Goal: Task Accomplishment & Management: Manage account settings

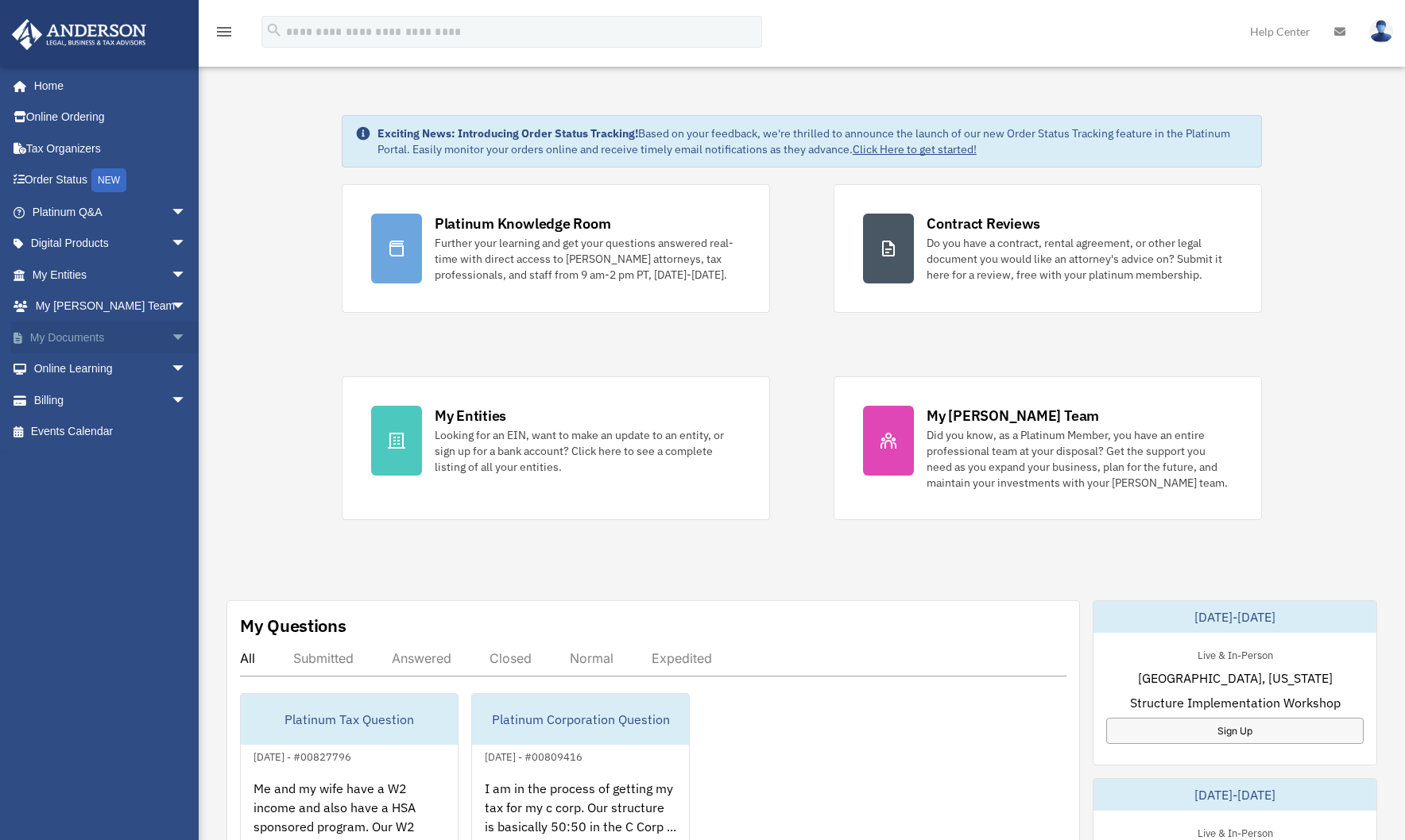
click at [171, 338] on span "arrow_drop_down" at bounding box center [187, 338] width 31 height 32
click at [77, 364] on link "Box" at bounding box center [117, 369] width 189 height 31
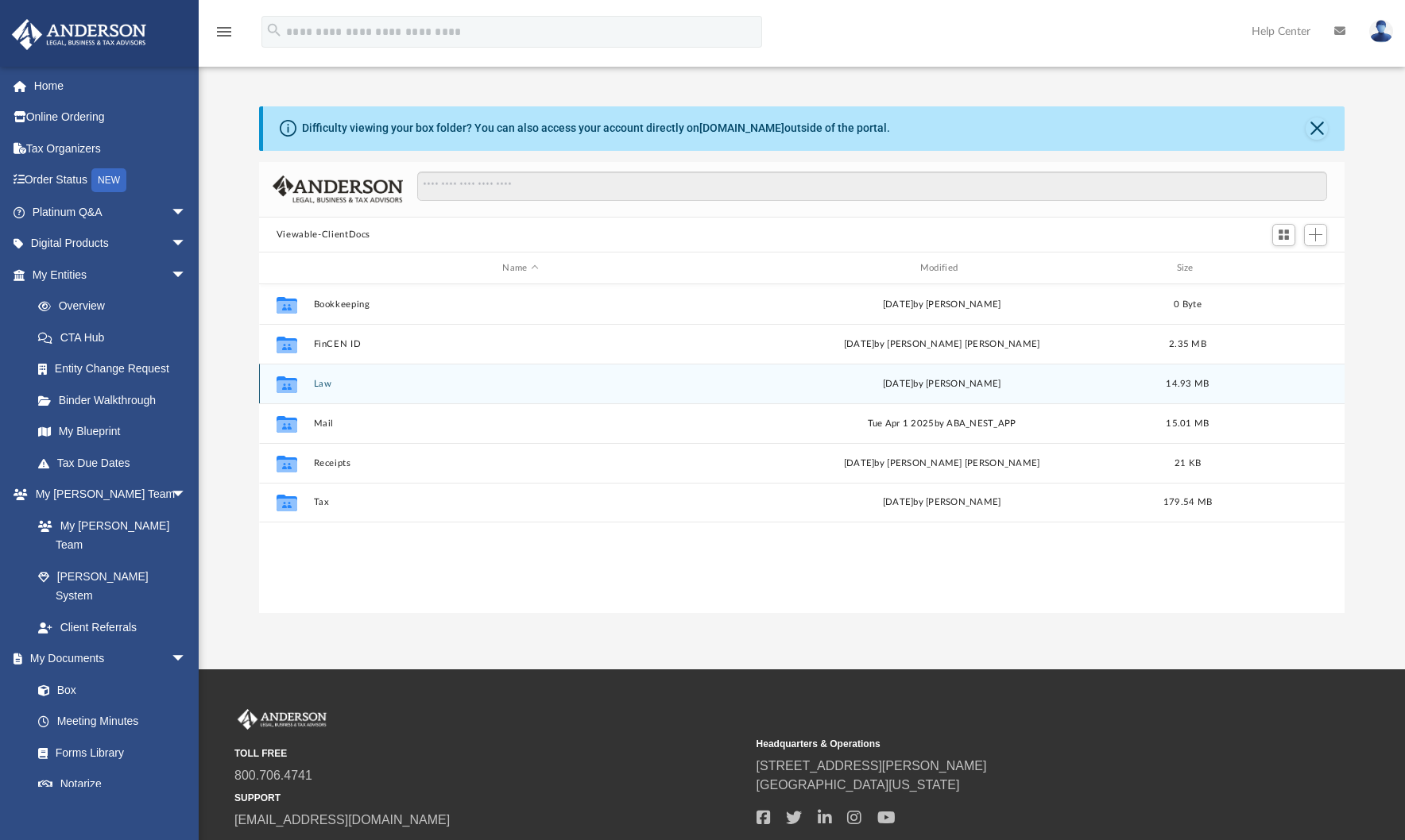
scroll to position [349, 1074]
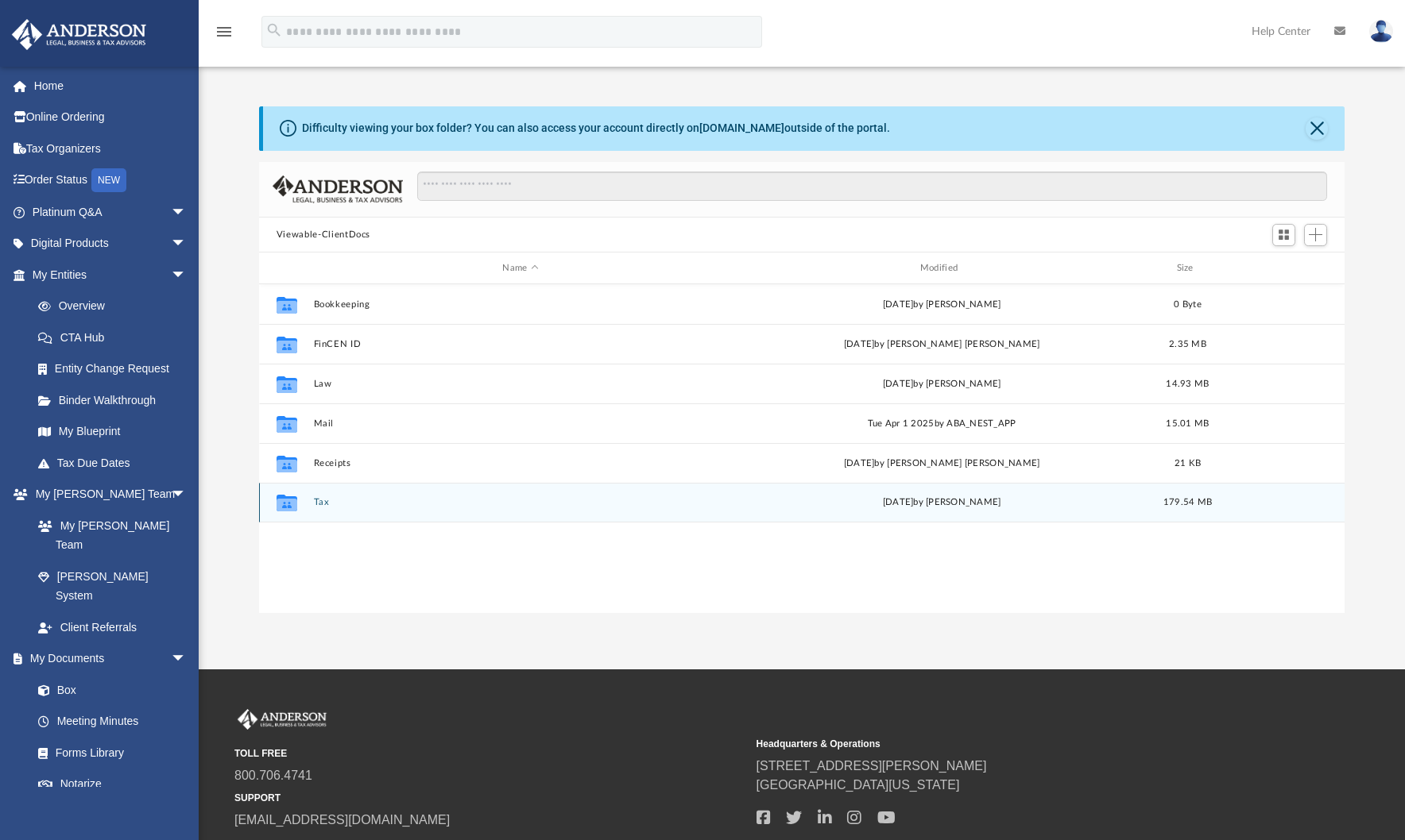
click at [322, 503] on button "Tax" at bounding box center [520, 503] width 414 height 11
click at [373, 503] on button "Tiu, Elneil & Minette" at bounding box center [520, 503] width 414 height 11
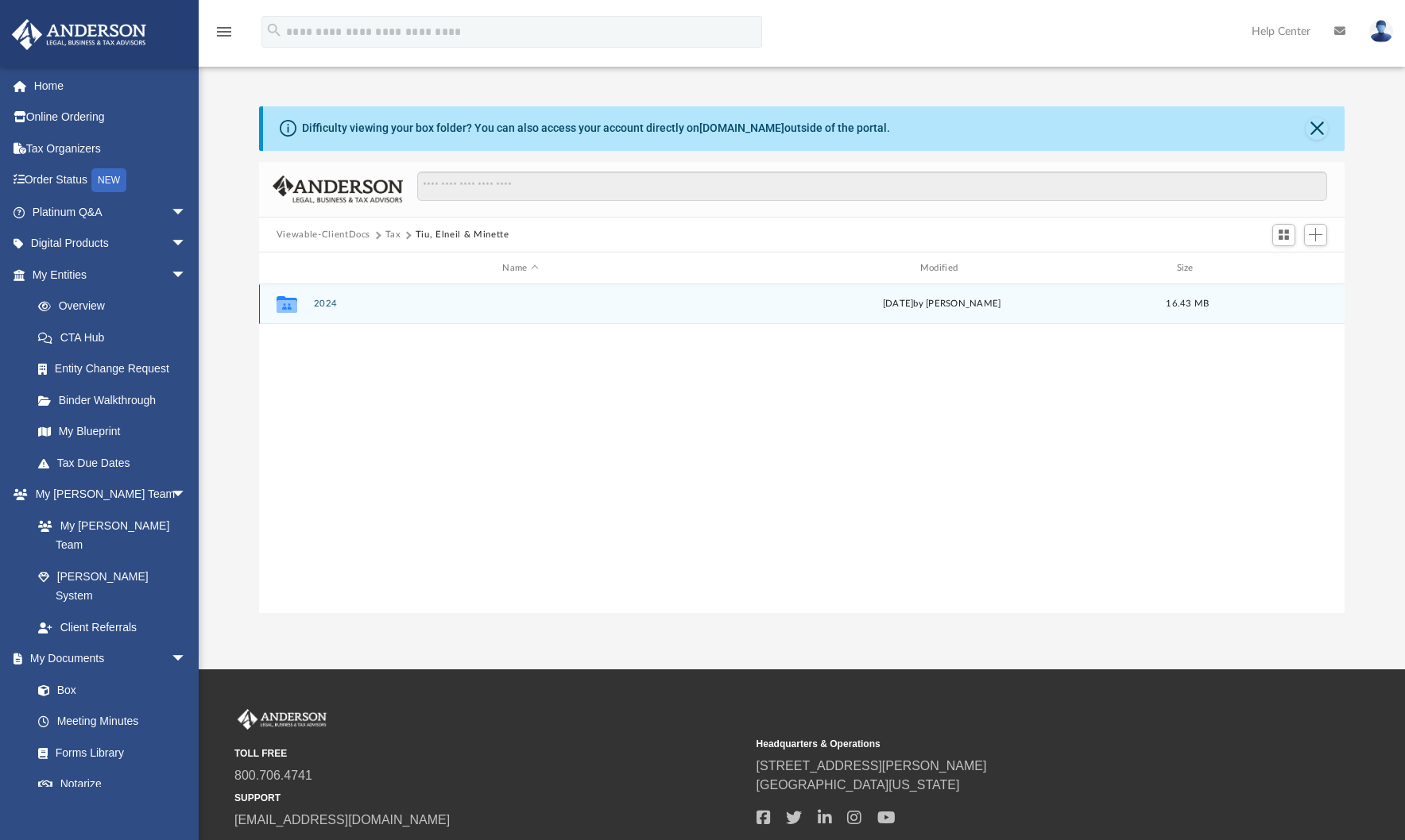
click at [329, 299] on button "2024" at bounding box center [520, 304] width 414 height 11
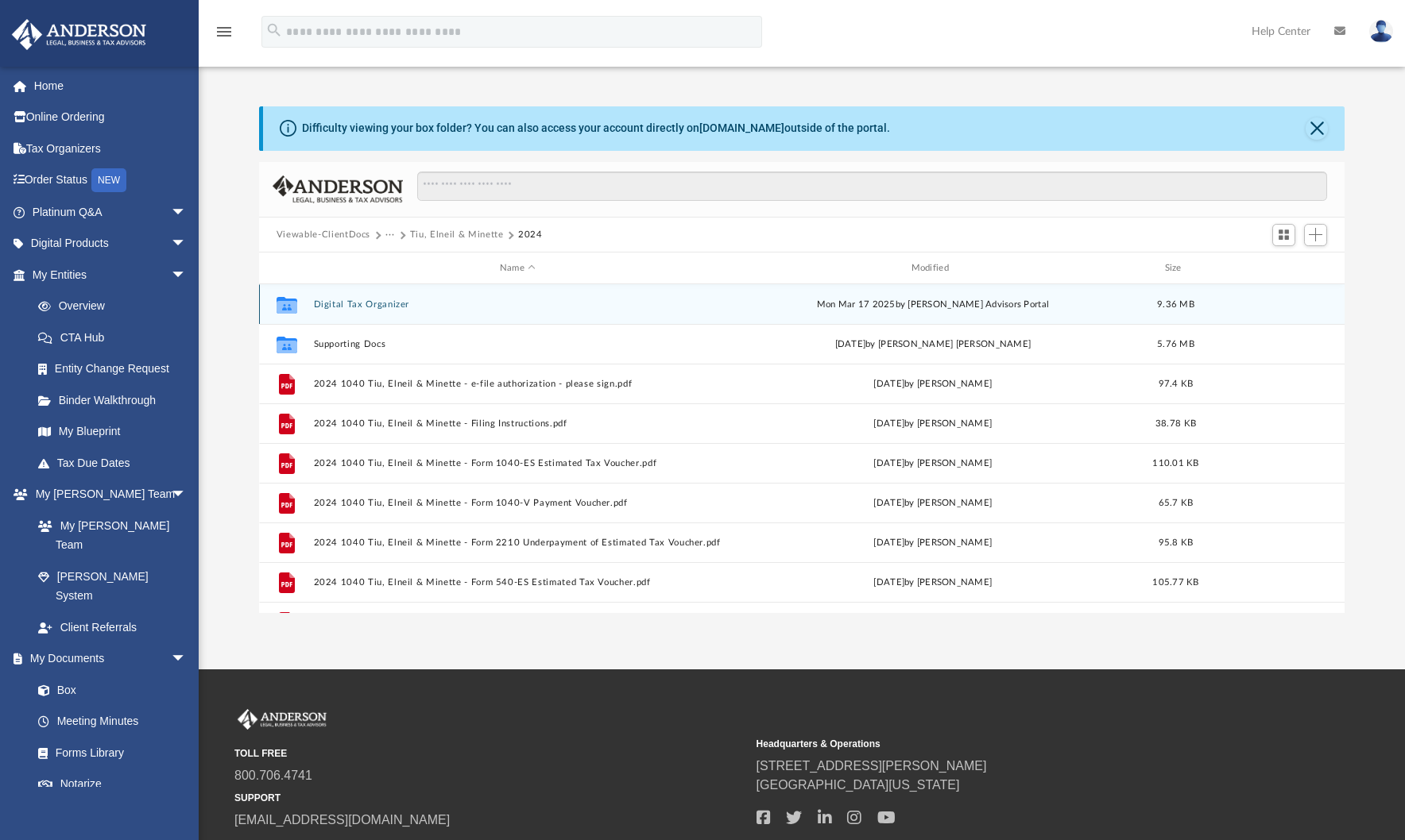
click at [369, 306] on button "Digital Tax Organizer" at bounding box center [517, 304] width 408 height 11
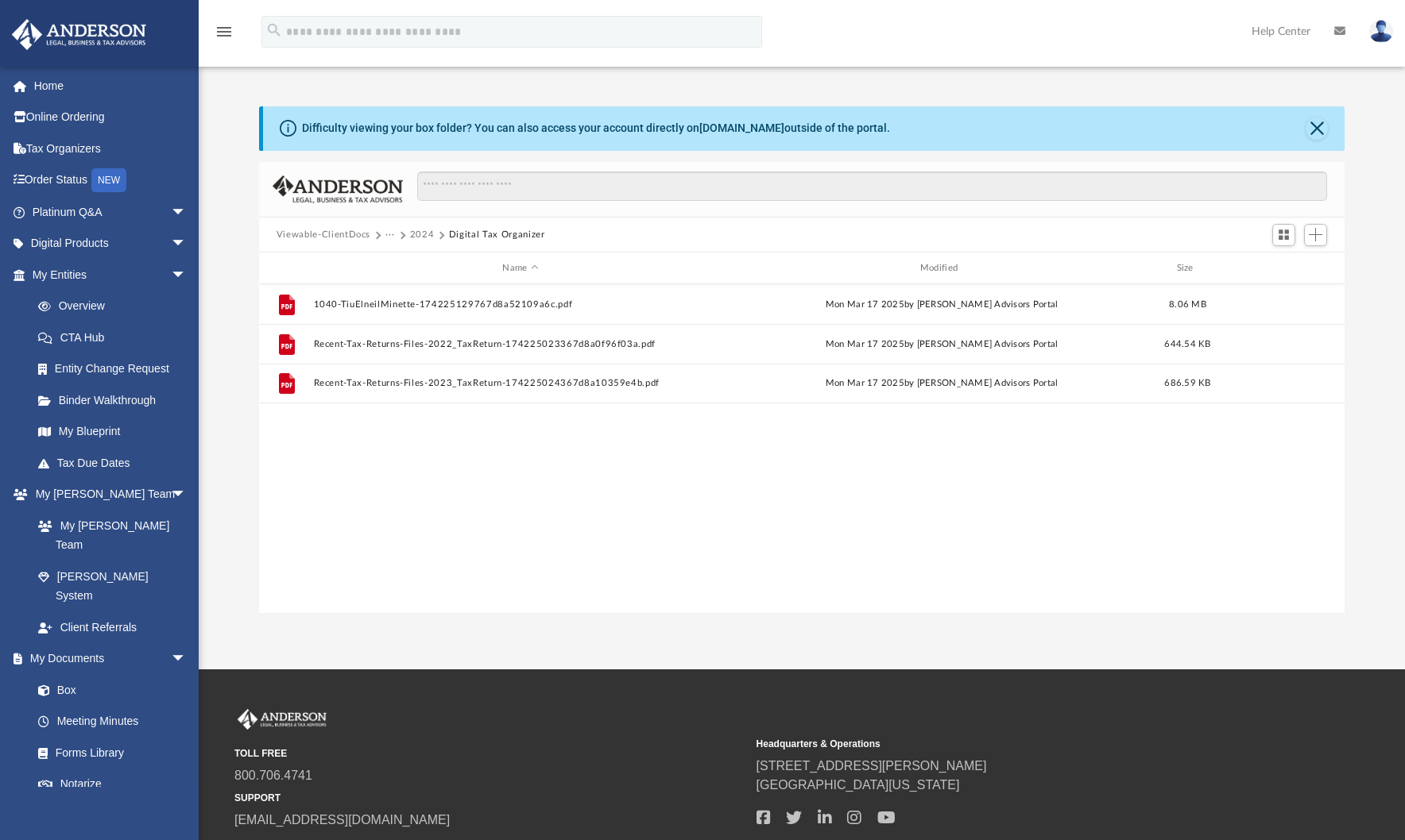
click at [422, 233] on button "2024" at bounding box center [422, 235] width 25 height 15
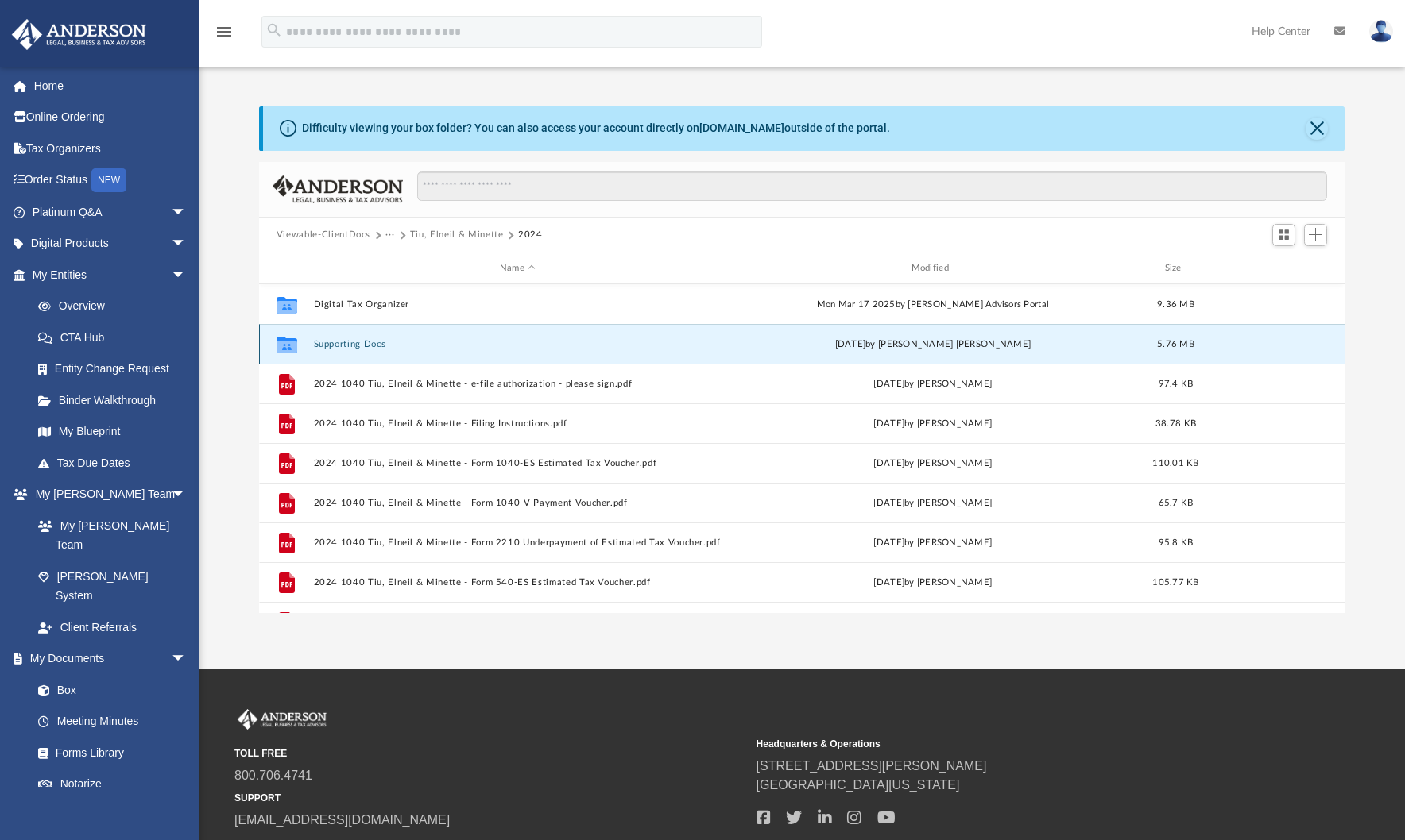
click at [366, 343] on button "Supporting Docs" at bounding box center [517, 344] width 408 height 11
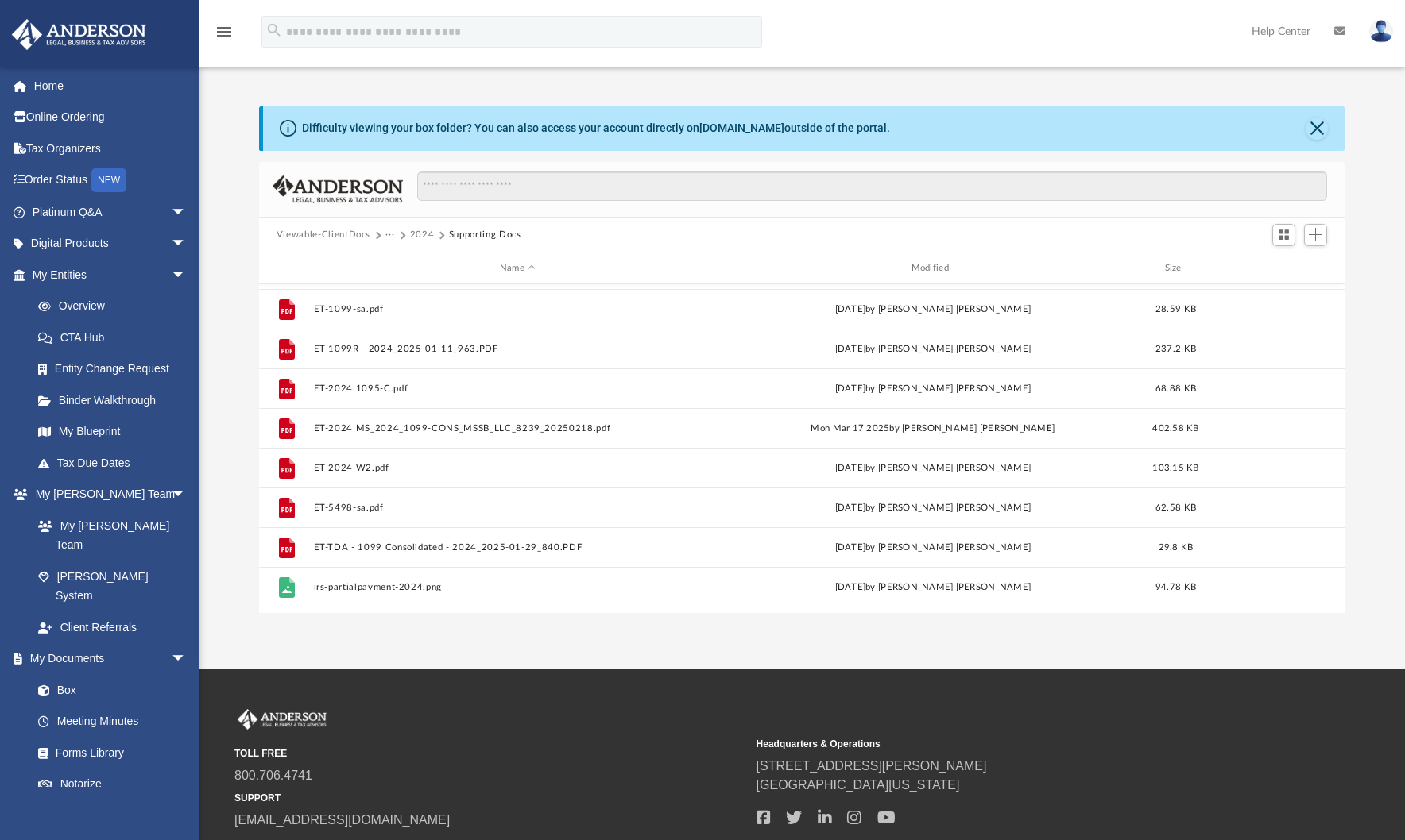
scroll to position [0, 0]
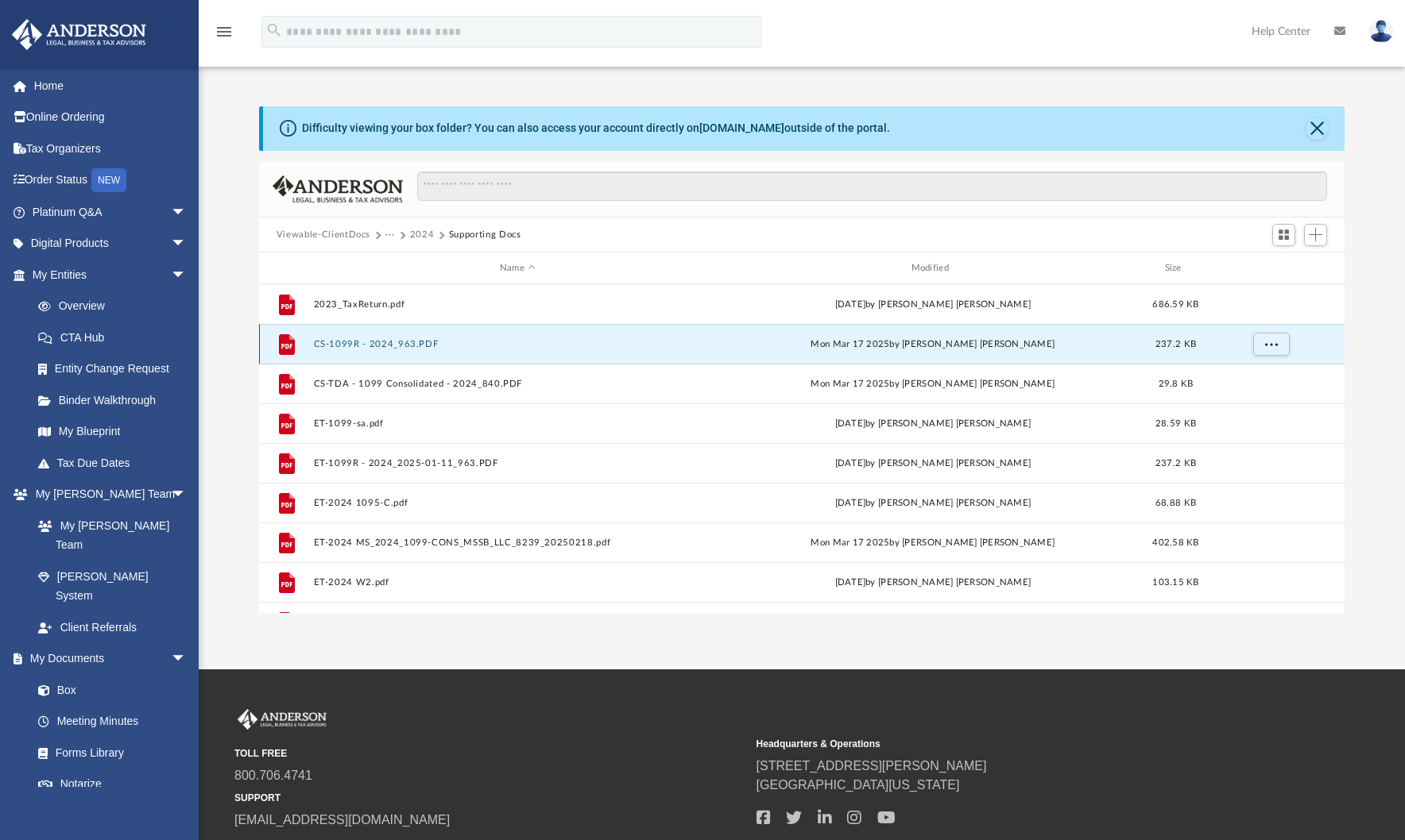
click at [415, 341] on button "CS-1099R - 2024_963.PDF" at bounding box center [517, 344] width 408 height 11
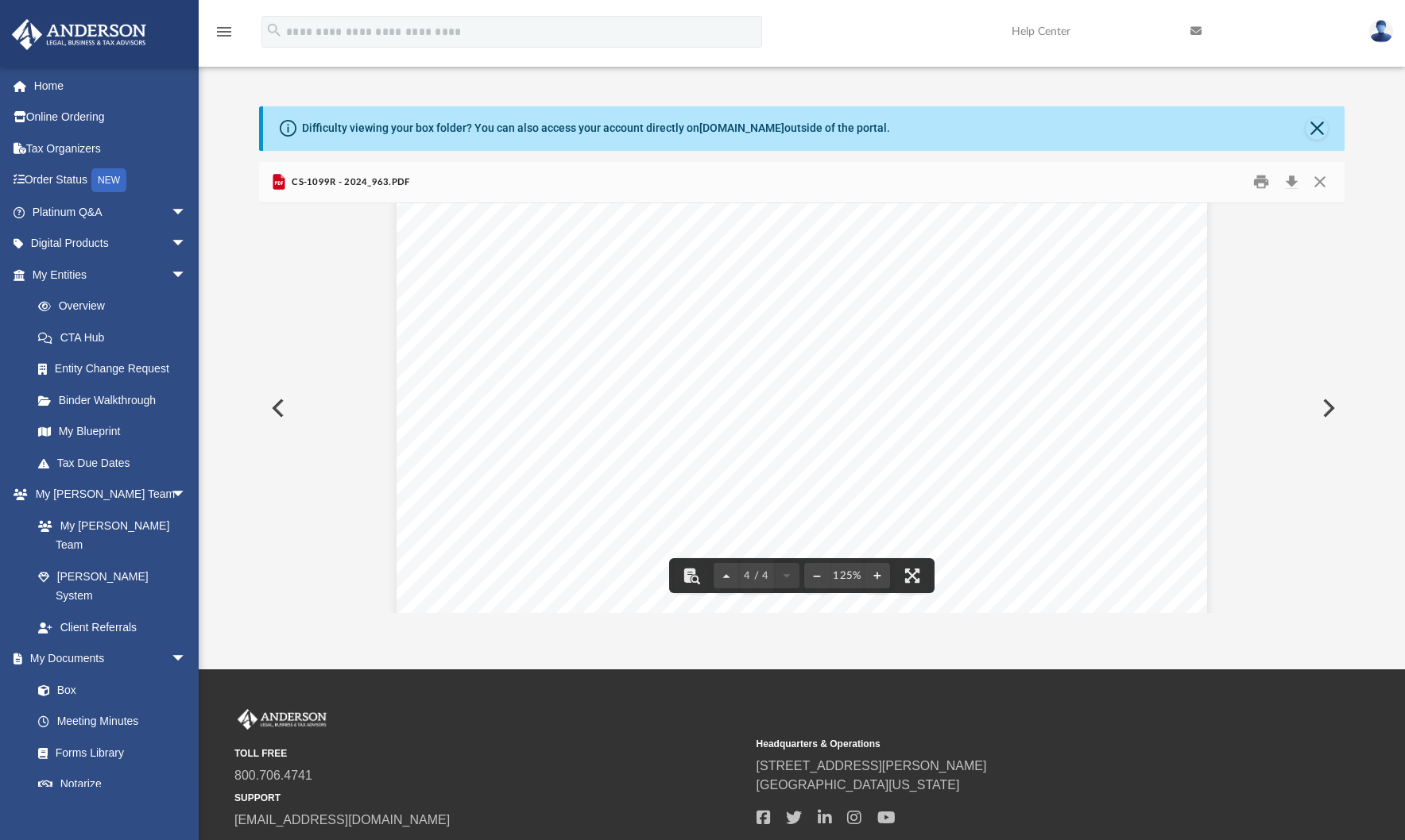
scroll to position [3322, 0]
click at [1317, 132] on button "Close" at bounding box center [1317, 129] width 23 height 23
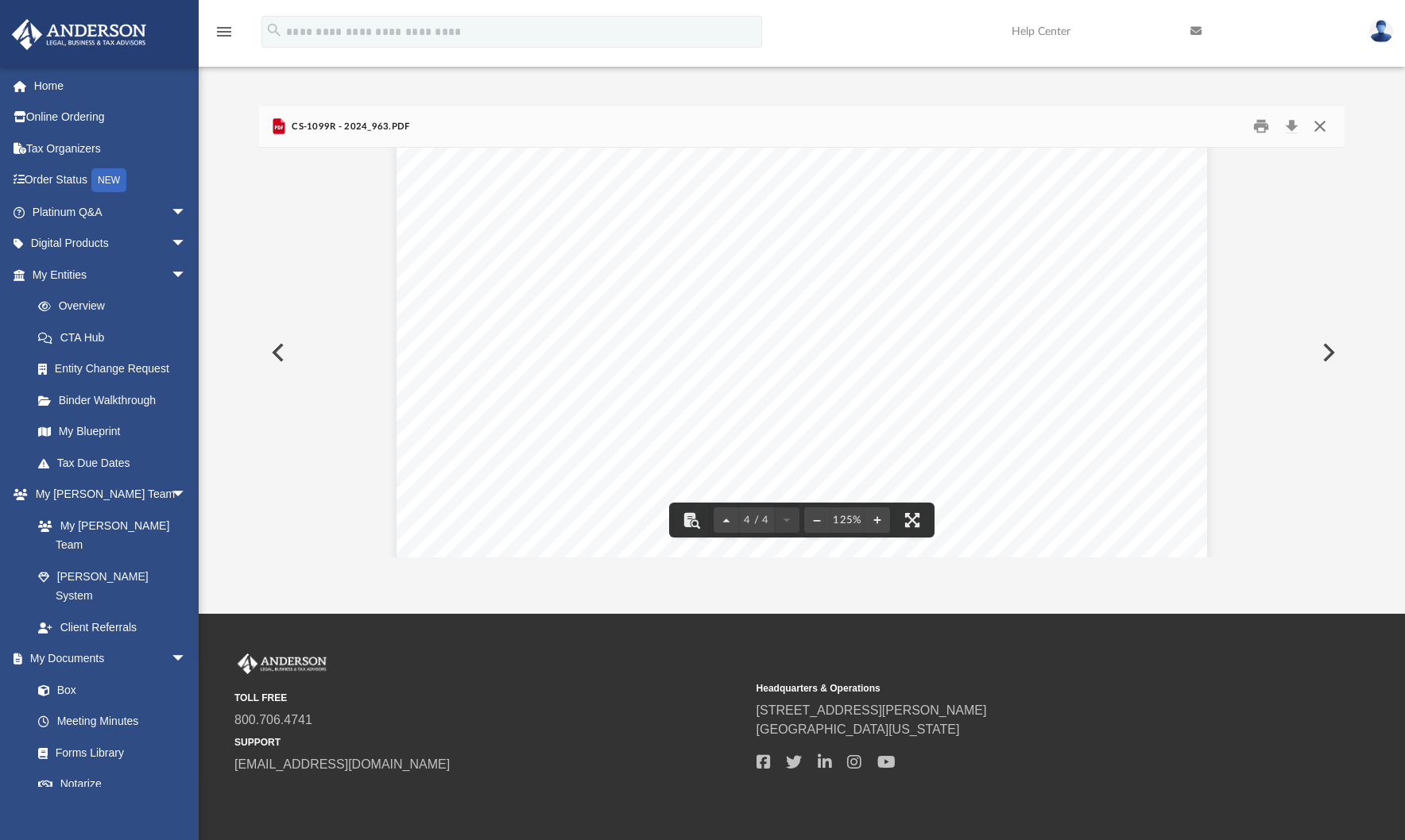
click at [1324, 128] on button "Close" at bounding box center [1320, 127] width 28 height 25
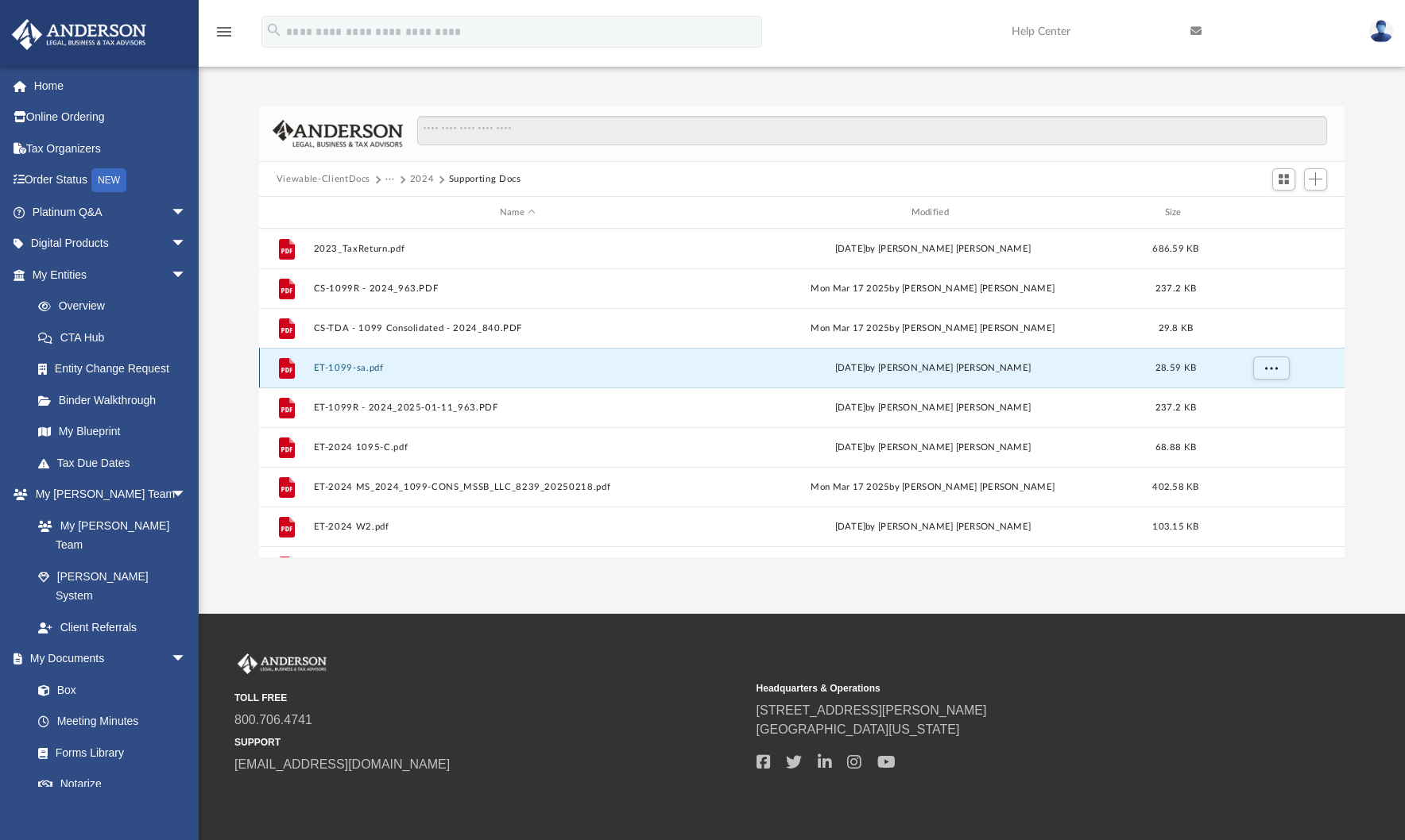
click at [349, 367] on button "ET-1099-sa.pdf" at bounding box center [517, 368] width 408 height 11
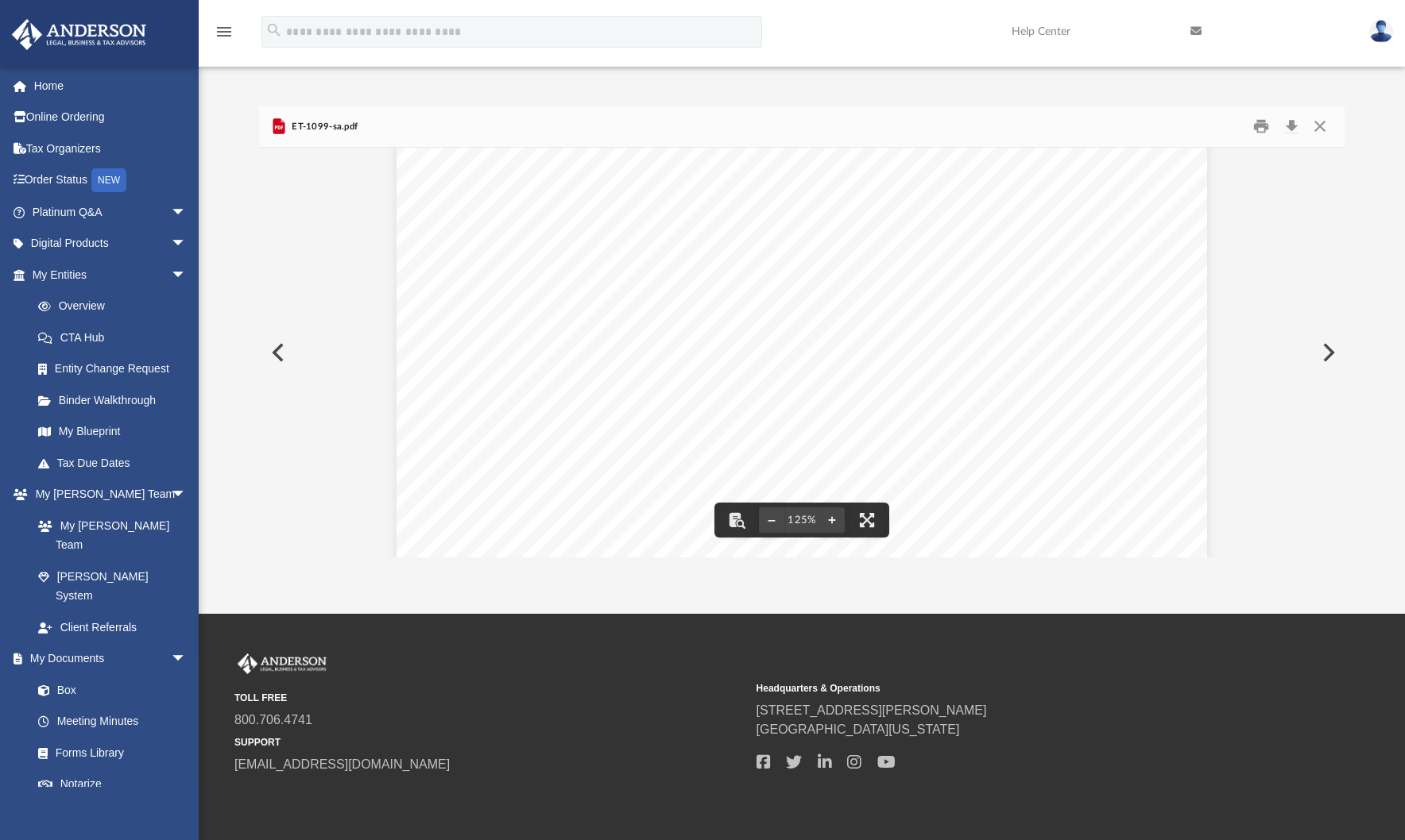
scroll to position [662, 0]
click at [1320, 118] on button "Close" at bounding box center [1320, 127] width 28 height 25
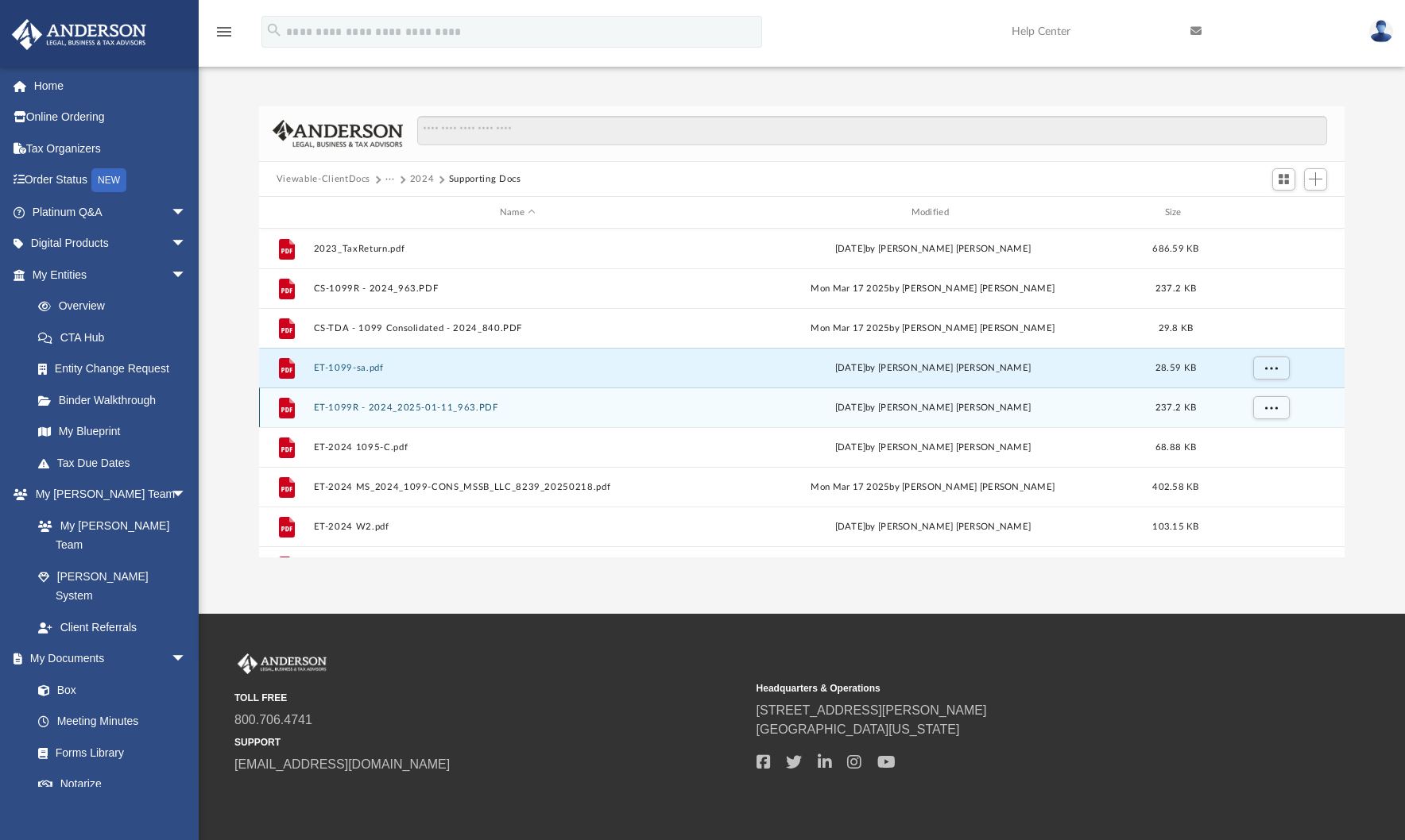
click at [377, 405] on button "ET-1099R - 2024_2025-01-11_963.PDF" at bounding box center [517, 407] width 408 height 11
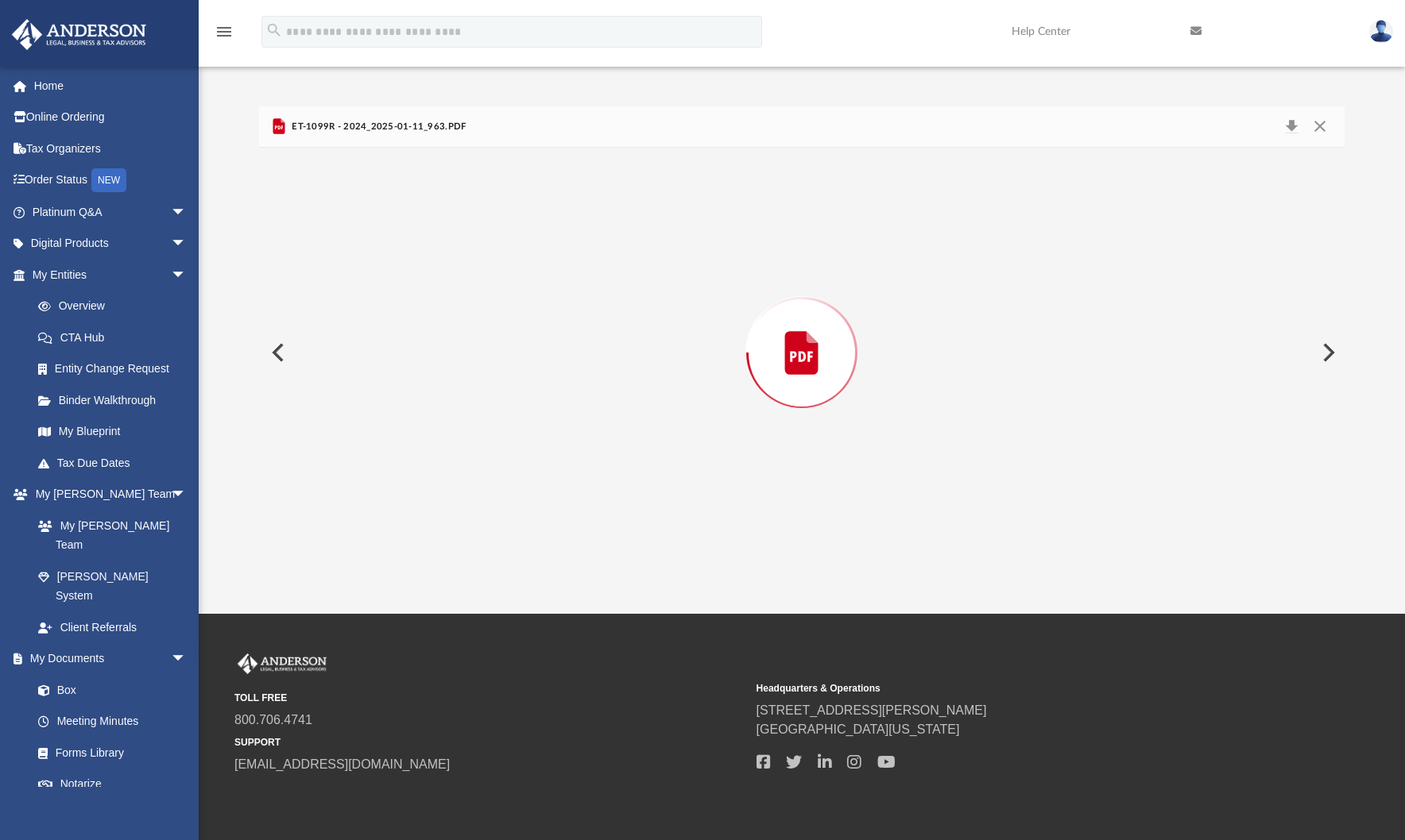
scroll to position [2144, 0]
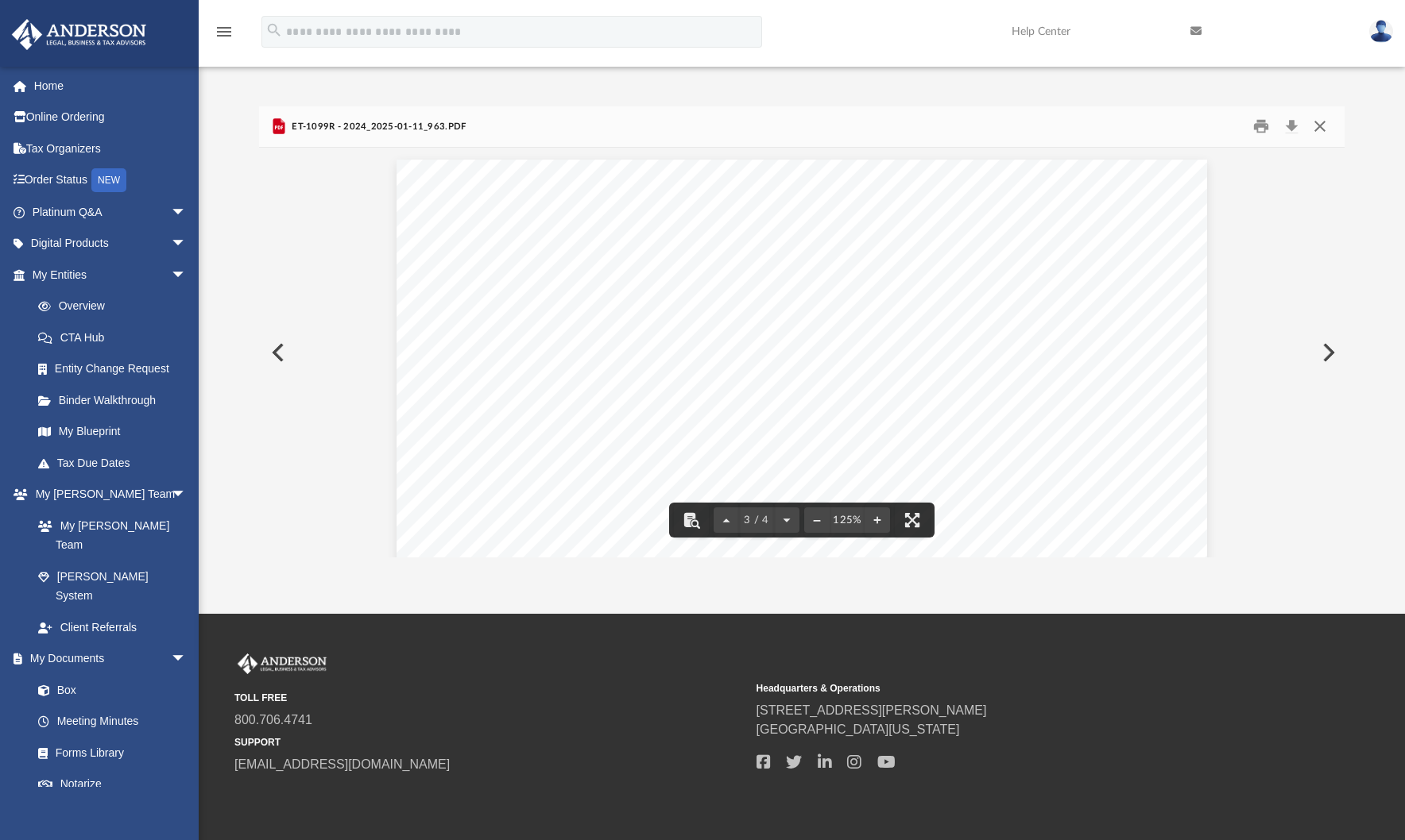
click at [1320, 126] on button "Close" at bounding box center [1320, 127] width 28 height 25
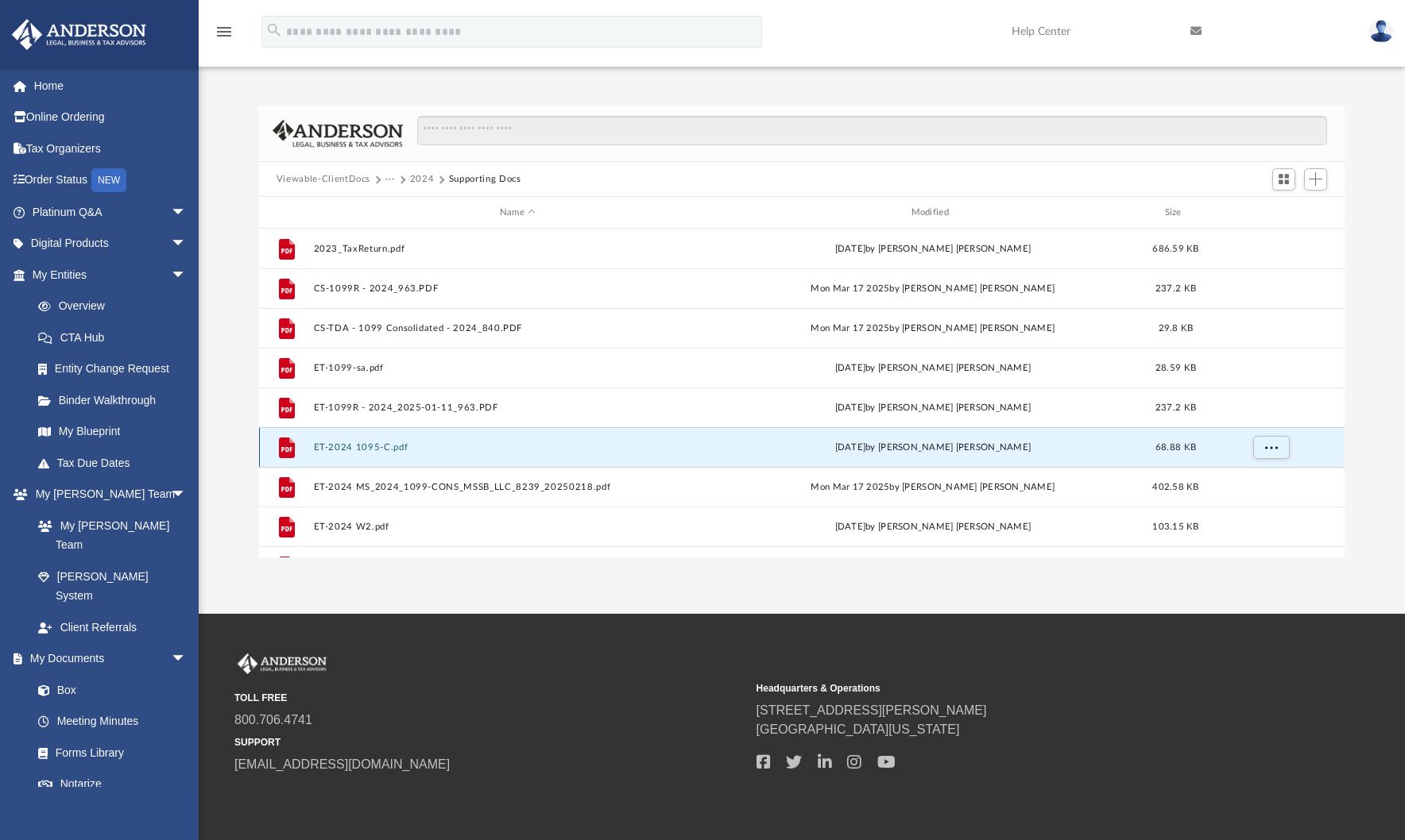
click at [388, 451] on button "ET-2024 1095-C.pdf" at bounding box center [517, 447] width 408 height 11
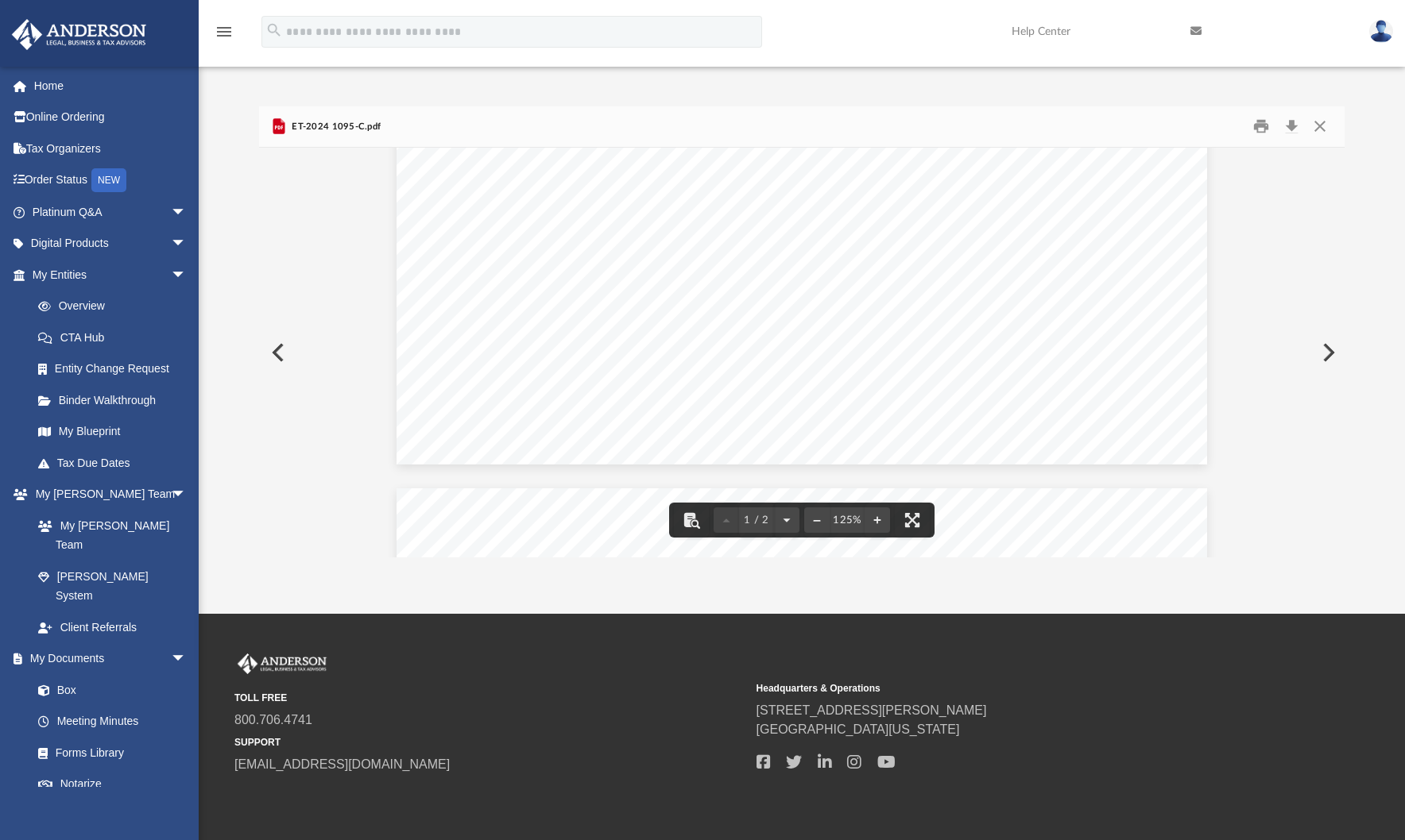
scroll to position [0, 0]
click at [1324, 123] on button "Close" at bounding box center [1320, 127] width 28 height 25
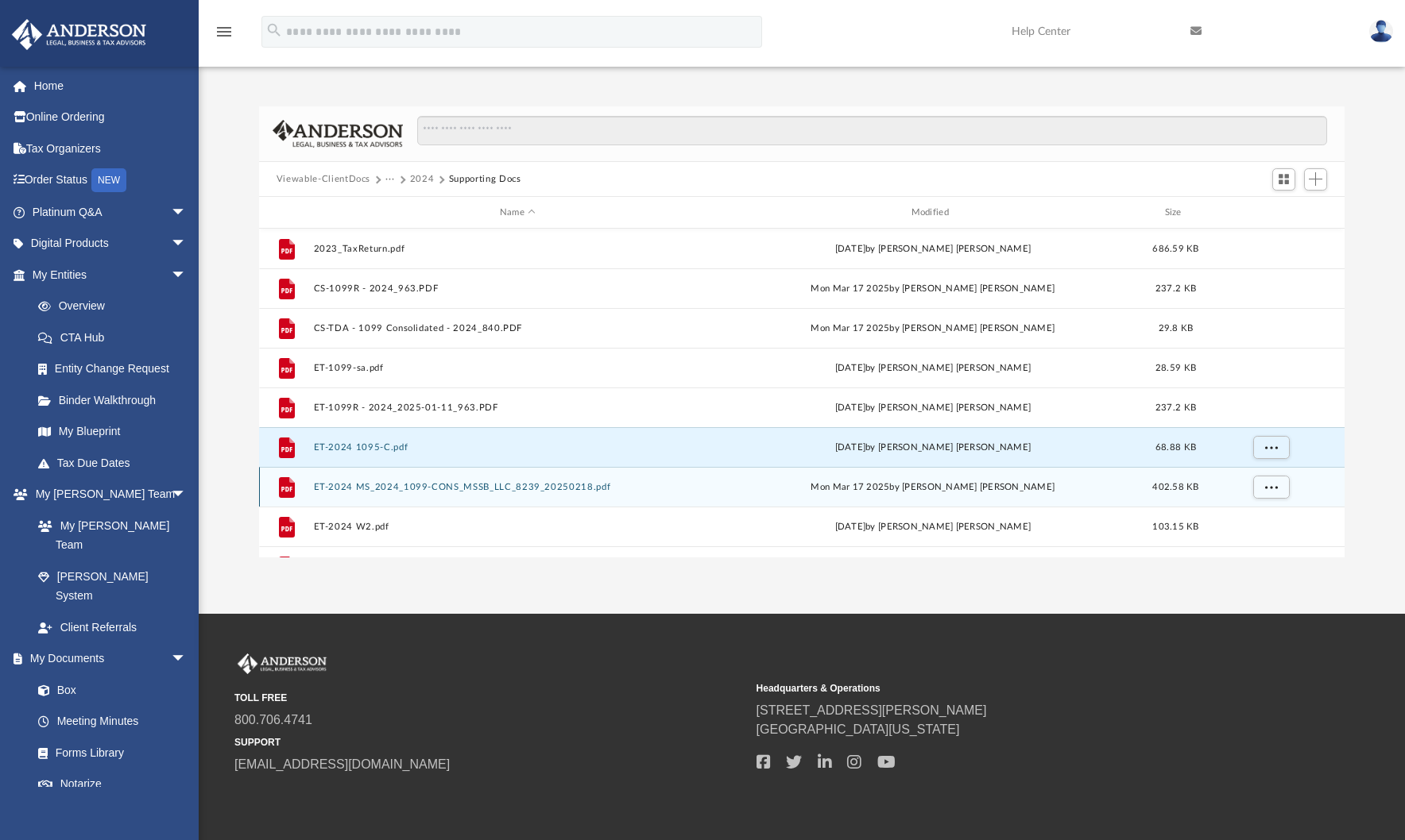
click at [428, 489] on button "ET-2024 MS_2024_1099-CONS_MSSB_LLC_8239_20250218.pdf" at bounding box center [517, 487] width 408 height 11
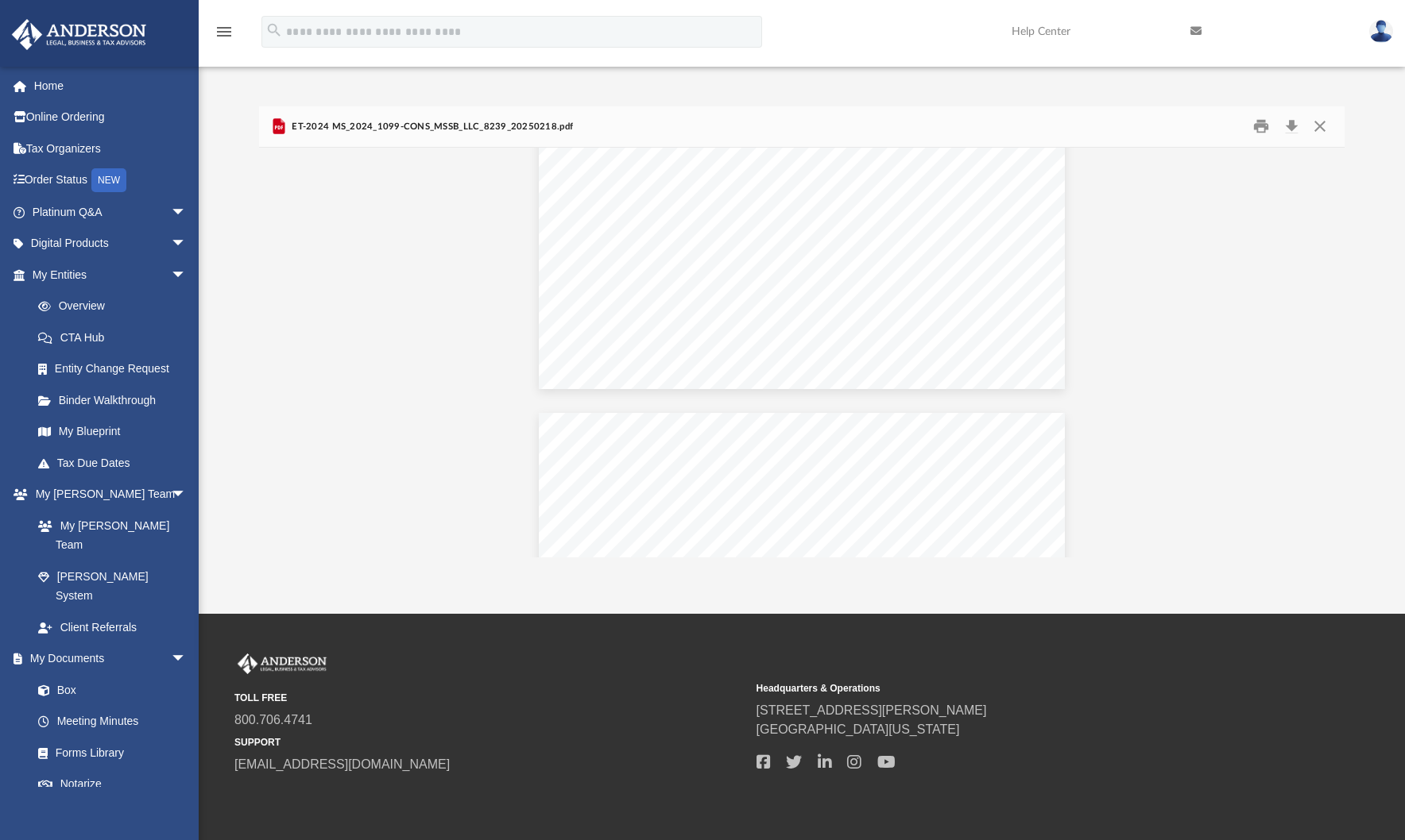
scroll to position [7908, 0]
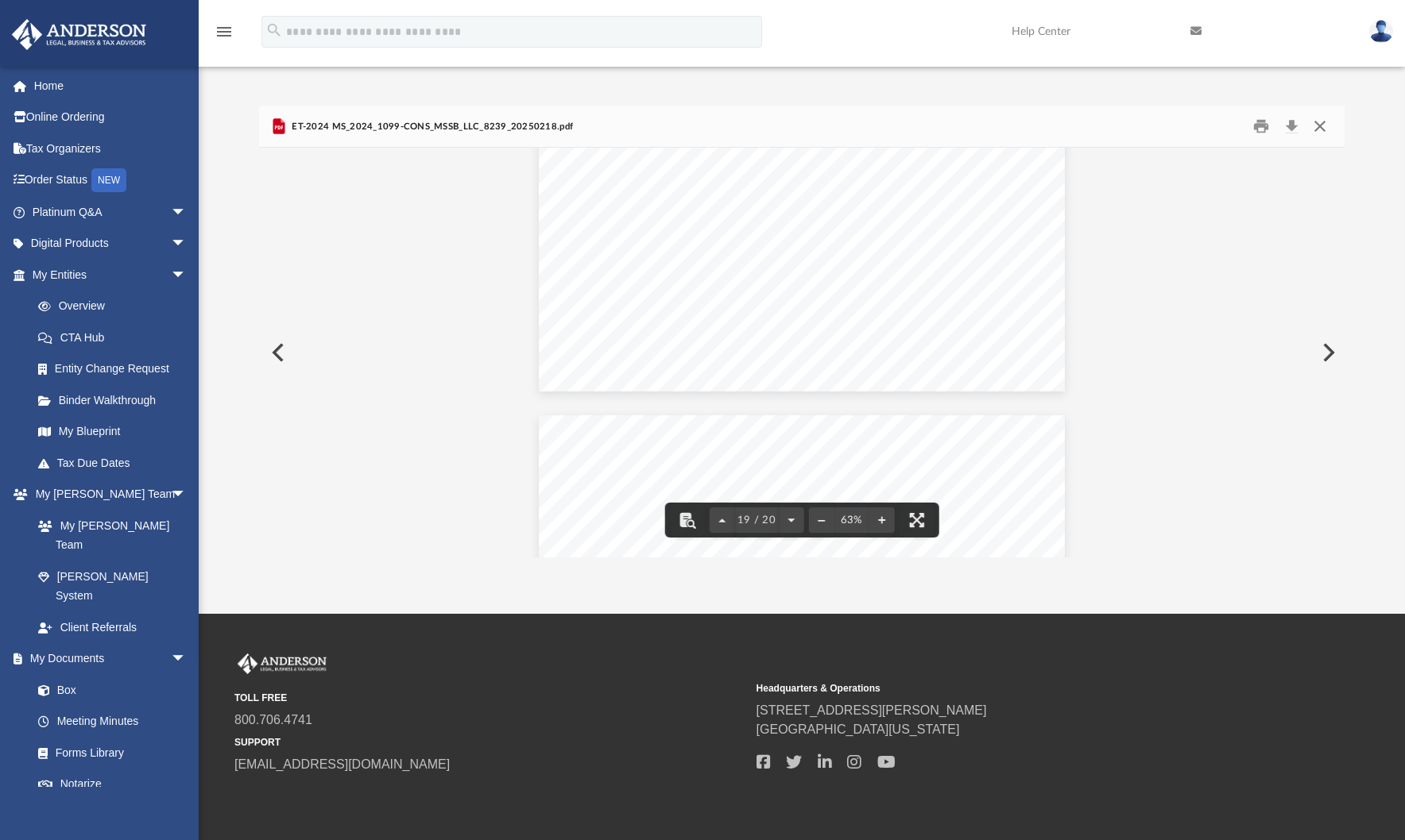
click at [1321, 128] on button "Close" at bounding box center [1320, 127] width 28 height 25
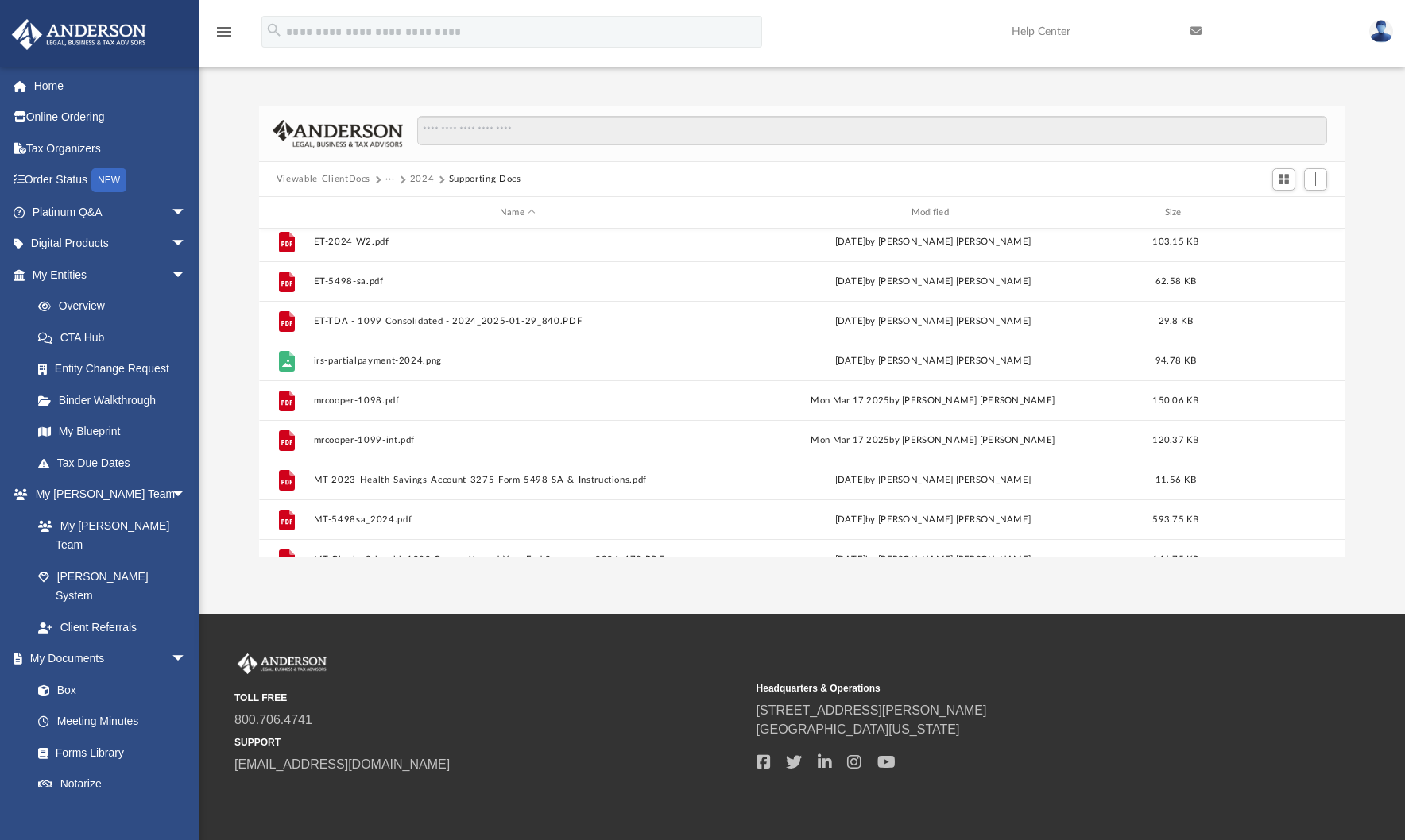
scroll to position [271, 0]
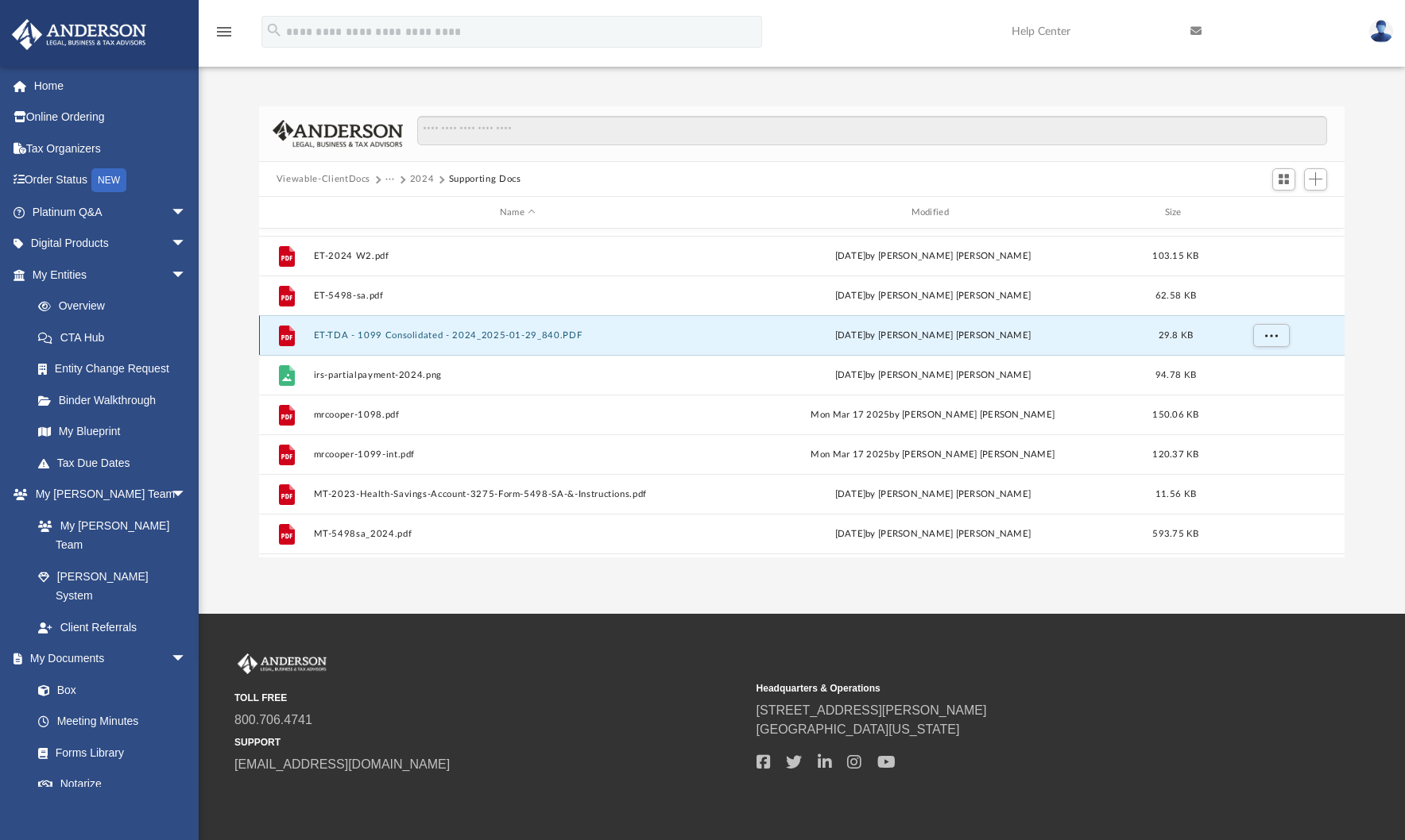
click at [520, 333] on button "ET-TDA - 1099 Consolidated - 2024_2025-01-29_840.PDF" at bounding box center [517, 336] width 408 height 11
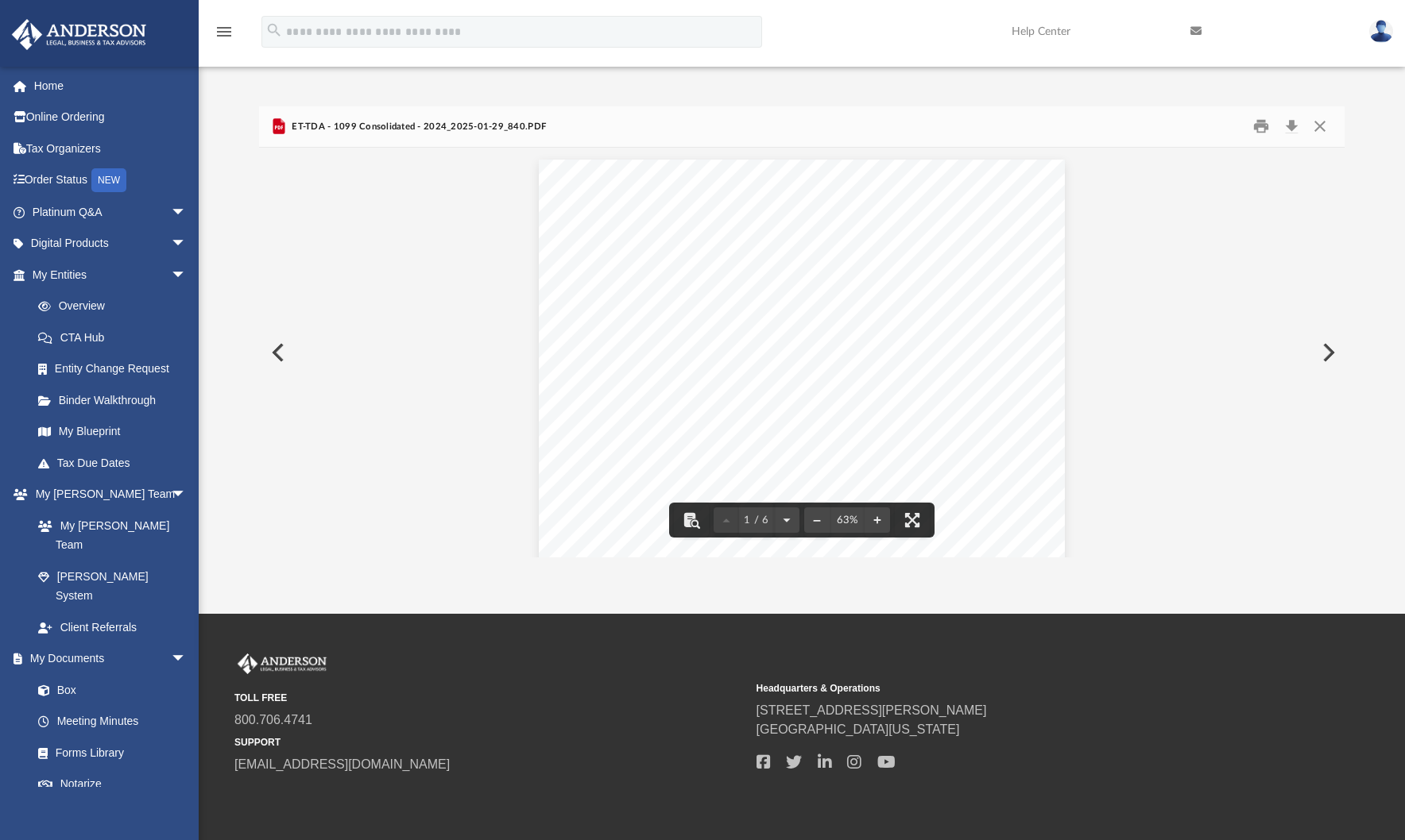
click at [933, 314] on div "Page 1 of 6 SUMMARY OF PROCEEDS, GAINS & LOSSES, ADJUSTMENTS AND WITHHOLDING Re…" at bounding box center [801, 363] width 525 height 406
click at [1322, 122] on button "Close" at bounding box center [1320, 127] width 28 height 25
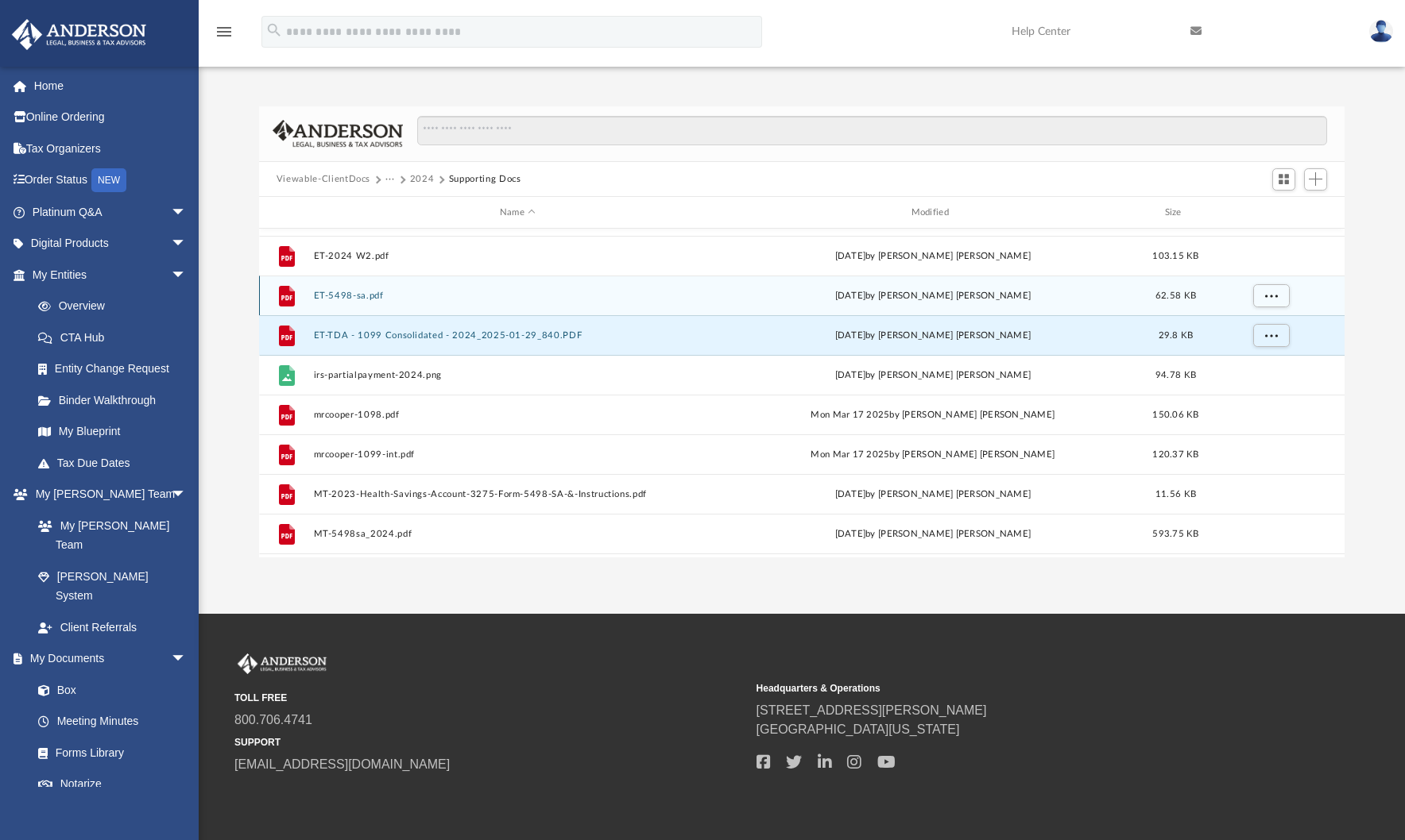
click at [346, 294] on button "ET-5498-sa.pdf" at bounding box center [517, 295] width 408 height 11
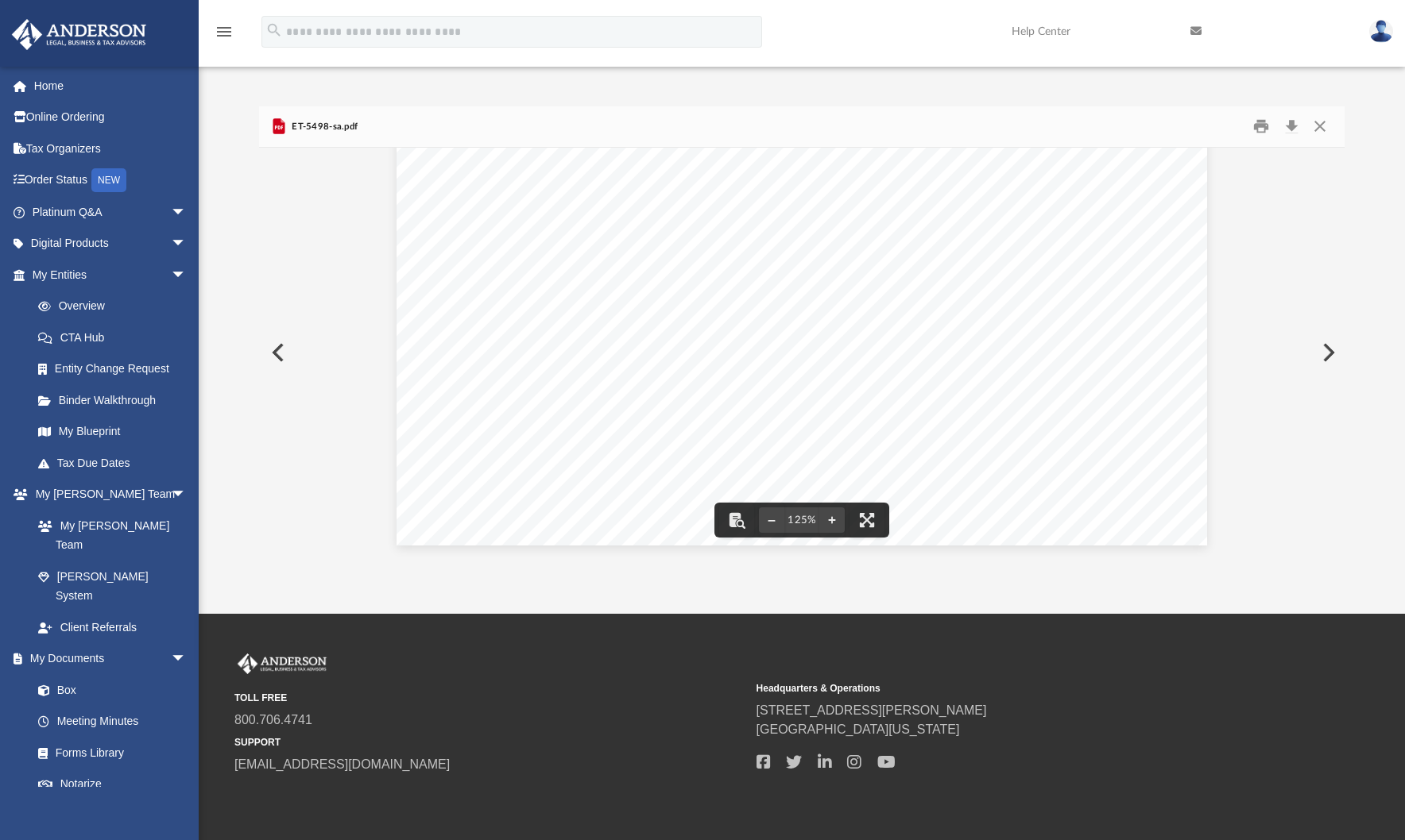
scroll to position [352, 0]
click at [1328, 128] on button "Close" at bounding box center [1320, 127] width 28 height 25
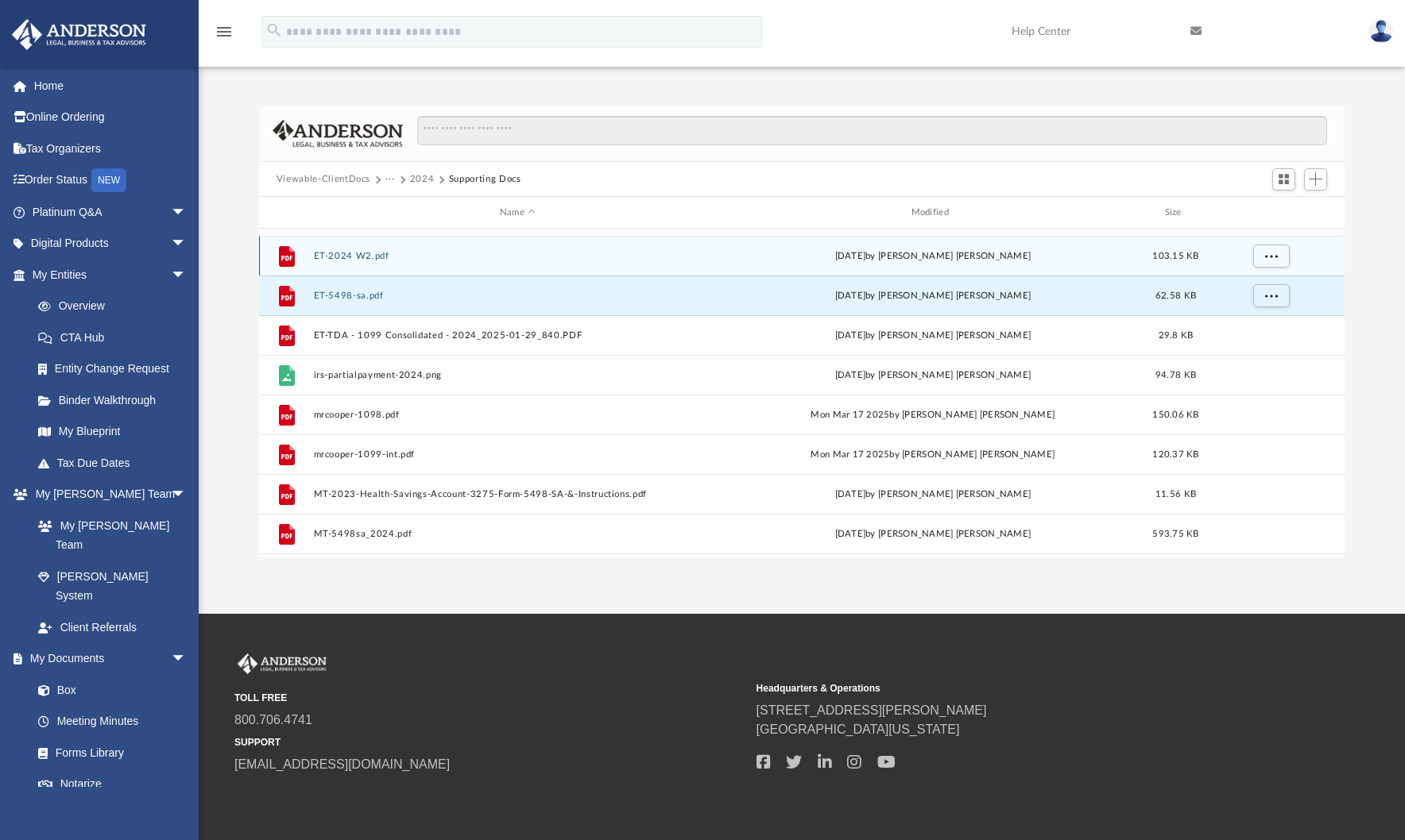
click at [359, 255] on button "ET-2024 W2.pdf" at bounding box center [517, 256] width 408 height 11
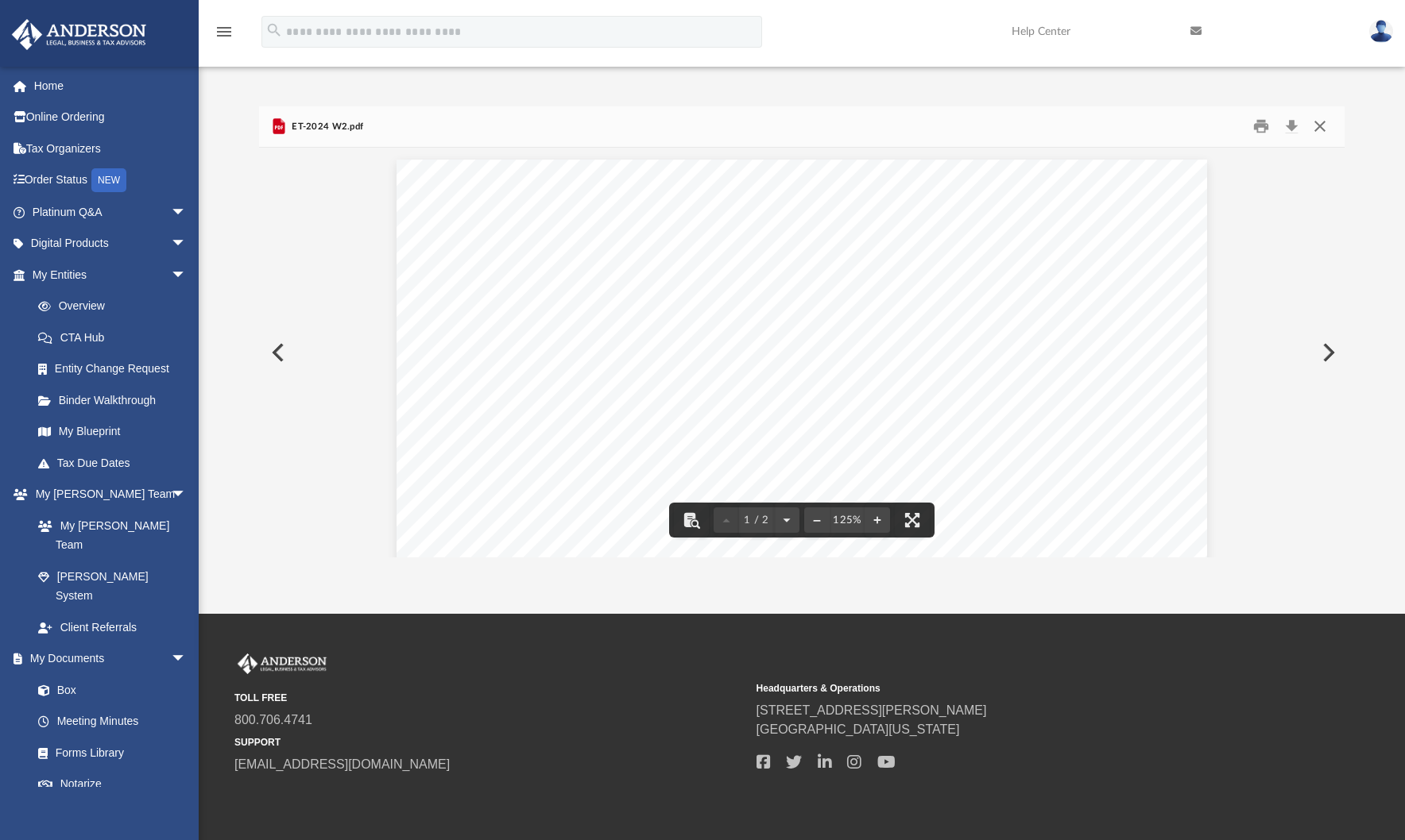
click at [1324, 127] on button "Close" at bounding box center [1320, 127] width 28 height 25
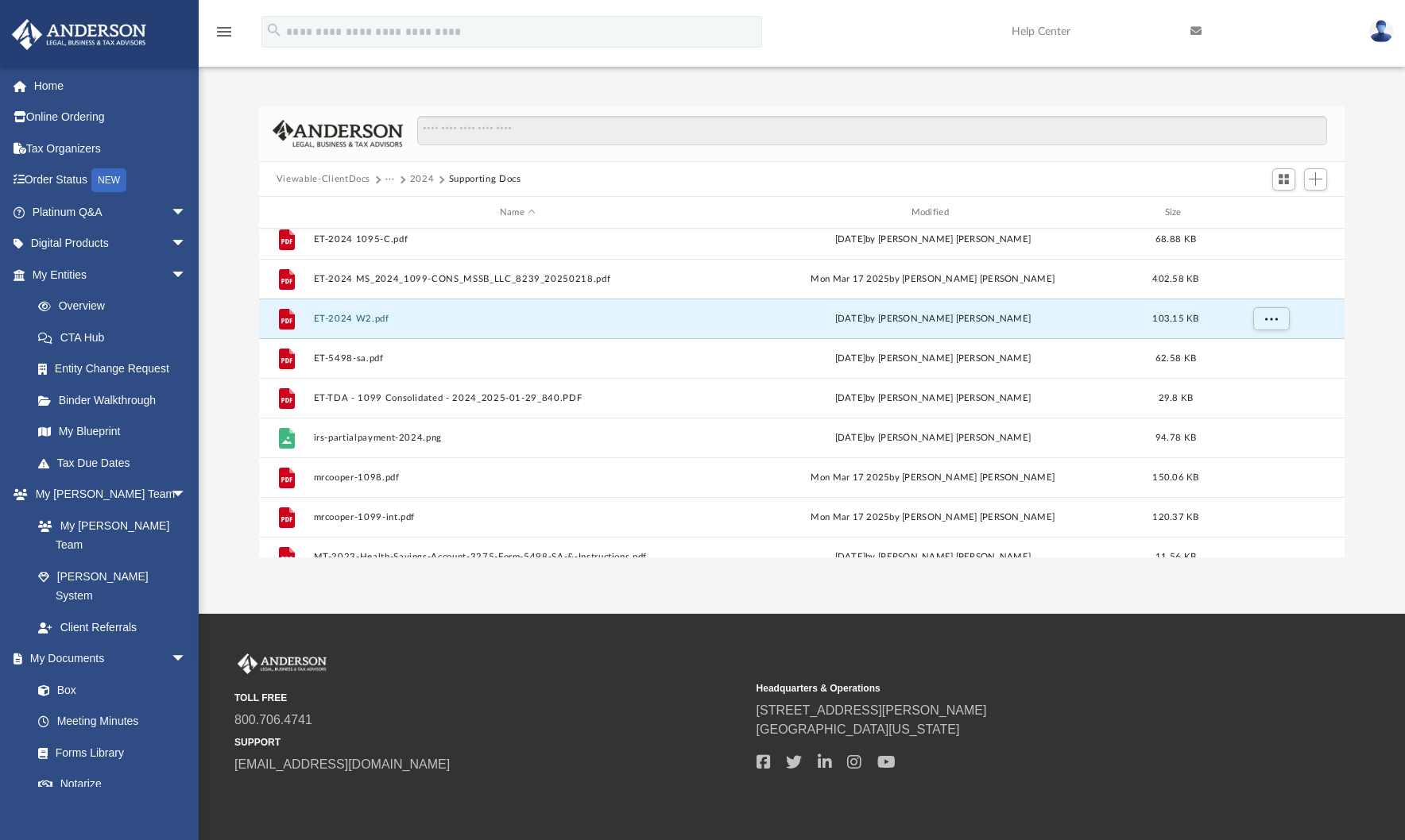
scroll to position [189, 0]
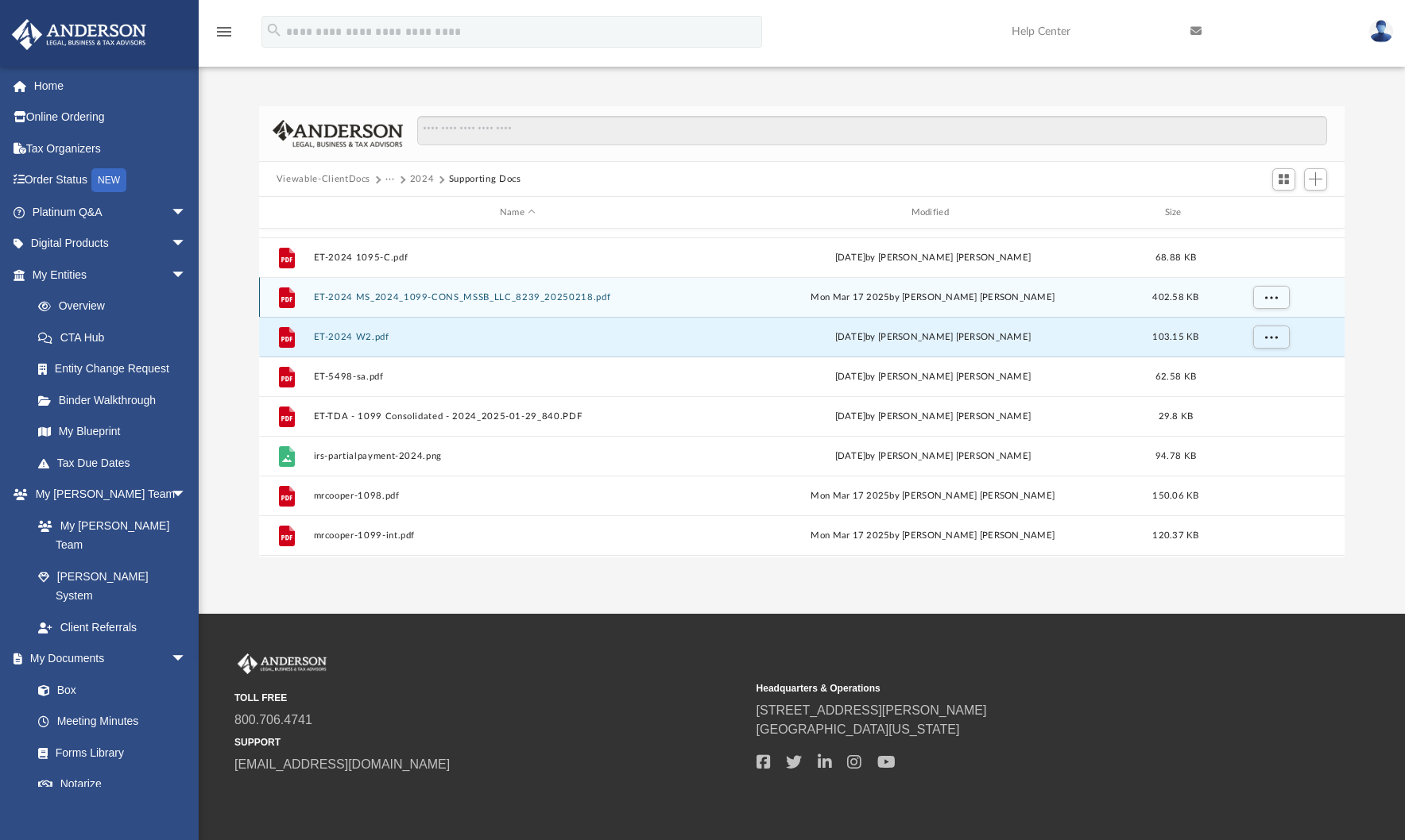
click at [552, 302] on button "ET-2024 MS_2024_1099-CONS_MSSB_LLC_8239_20250218.pdf" at bounding box center [517, 297] width 408 height 11
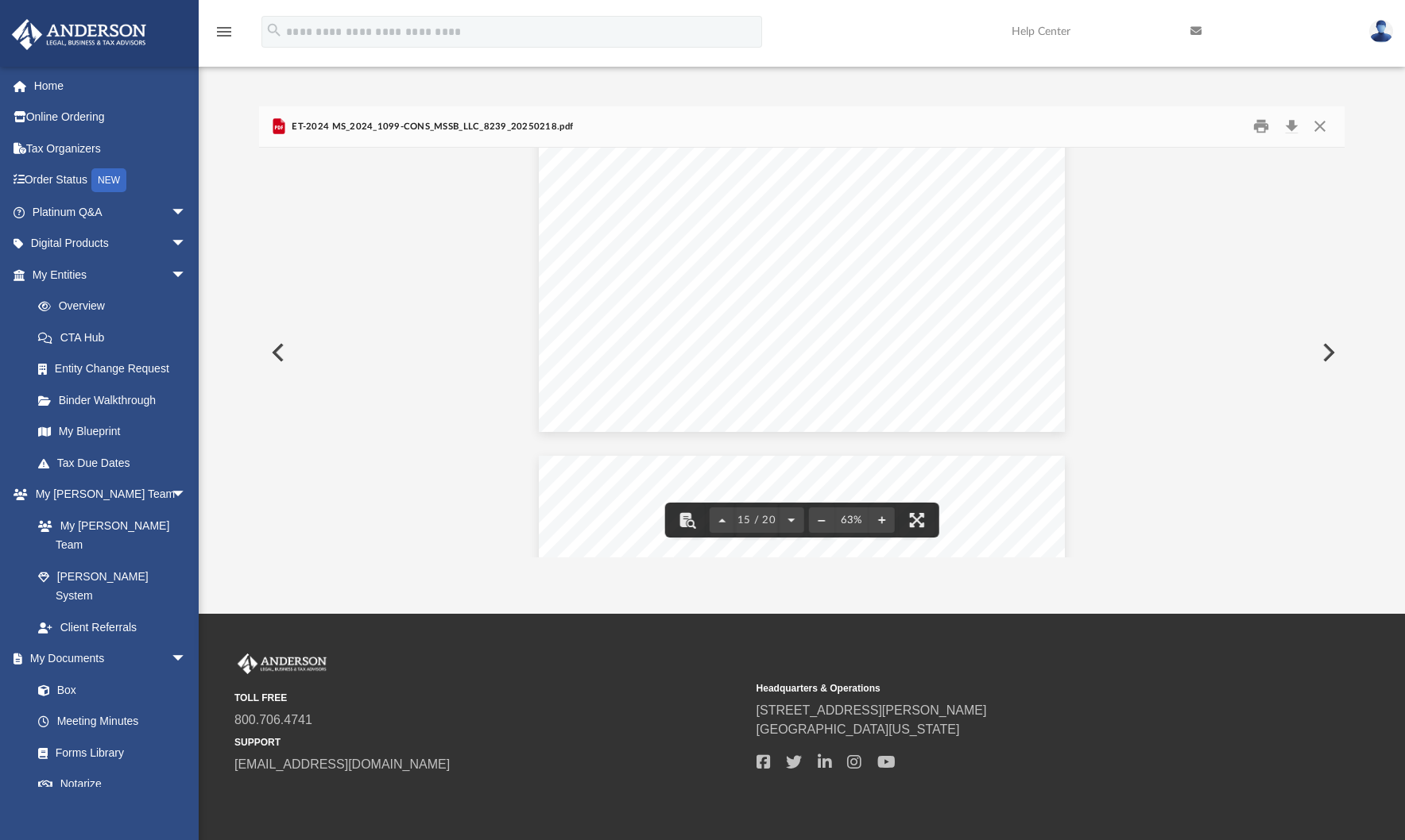
scroll to position [6514, 0]
click at [1297, 128] on button "Download" at bounding box center [1291, 127] width 28 height 25
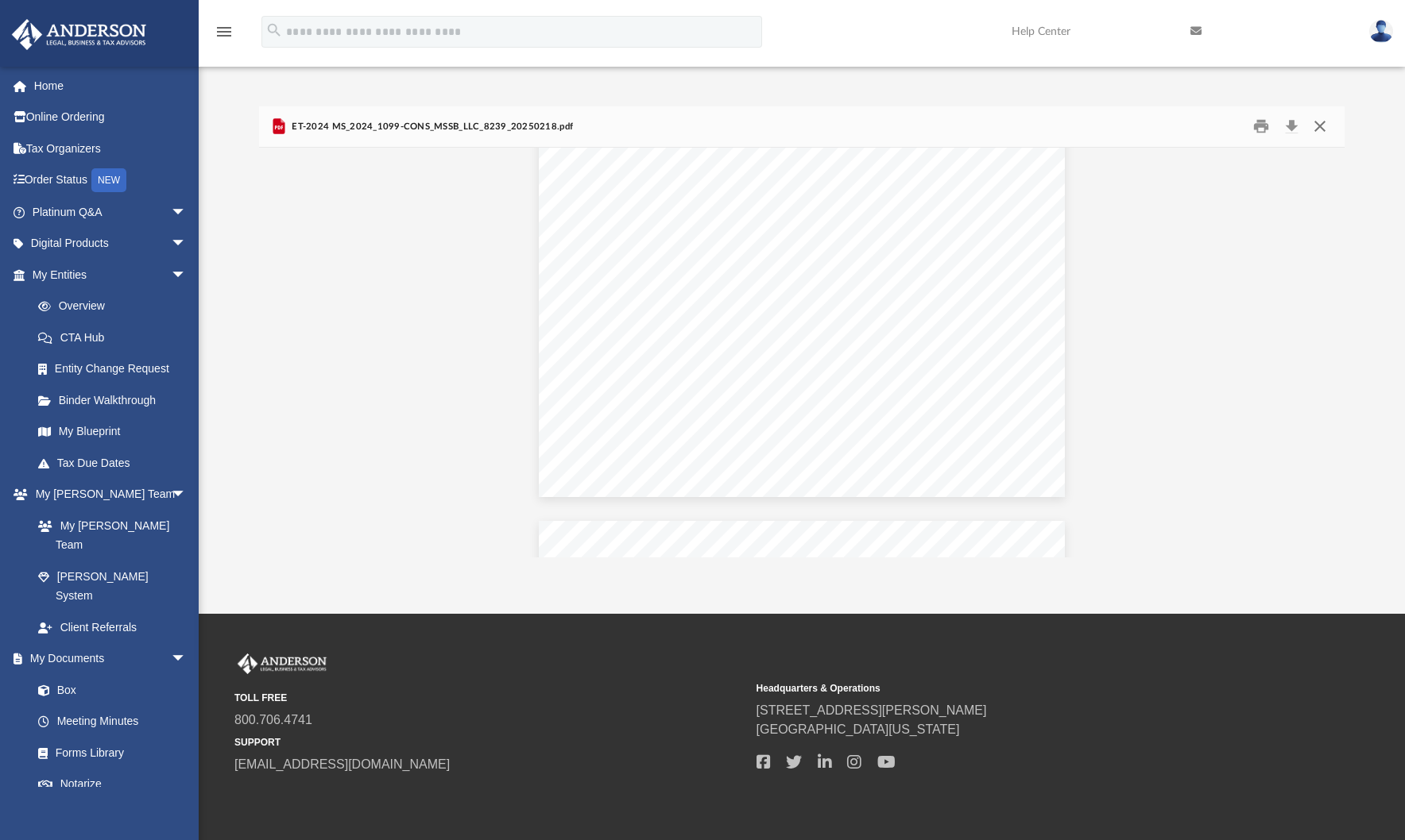
click at [1324, 127] on button "Close" at bounding box center [1320, 127] width 28 height 25
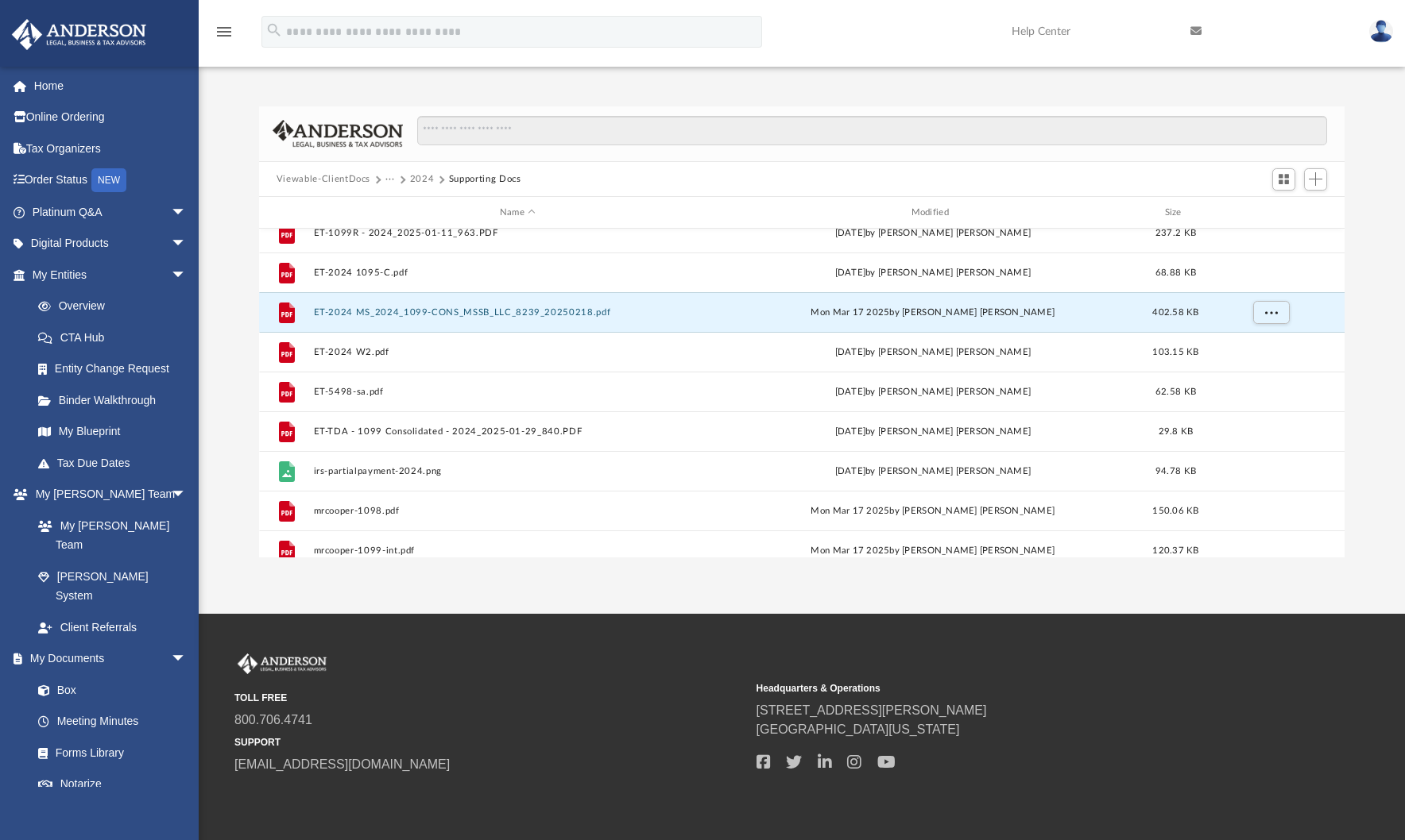
scroll to position [147, 0]
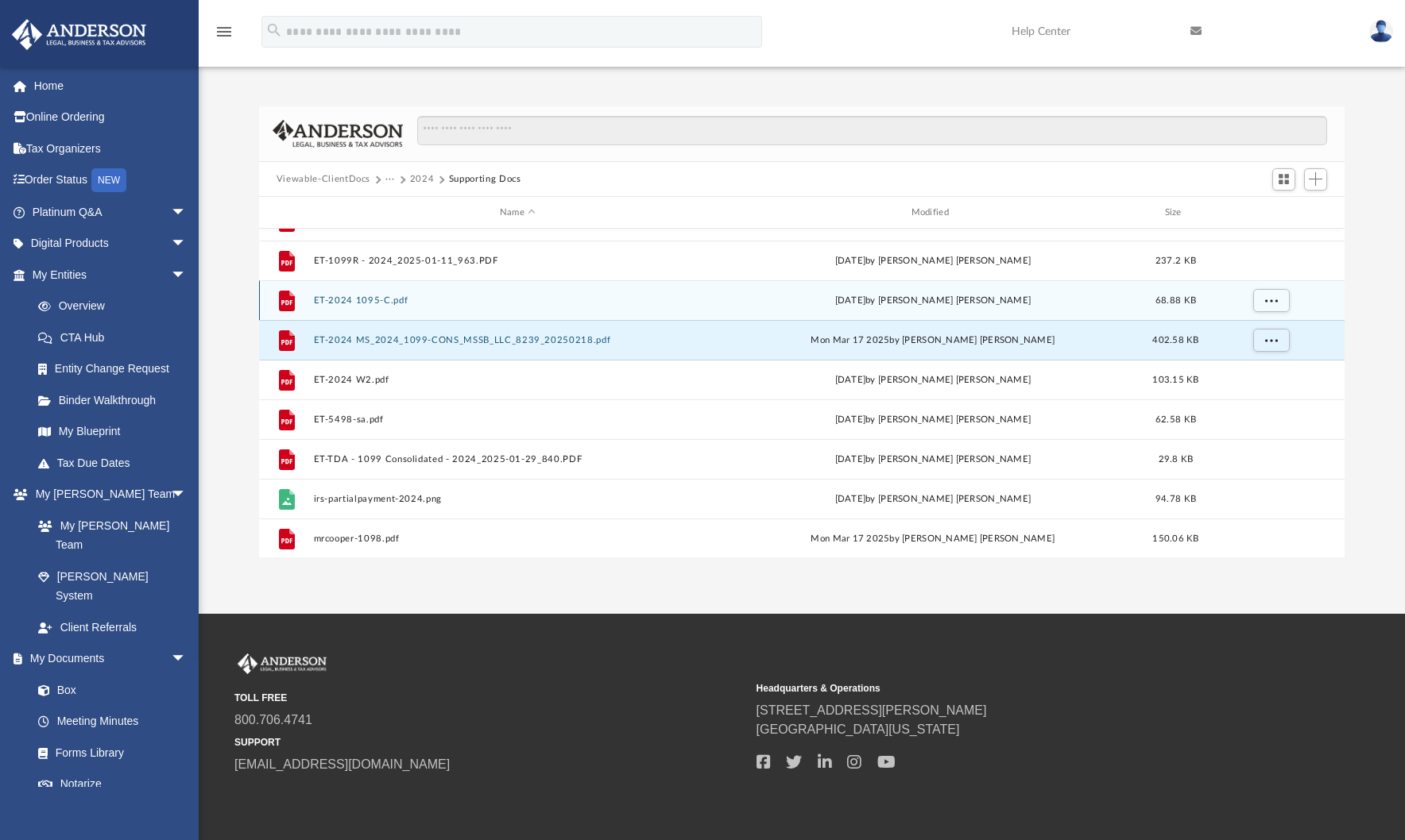
click at [386, 308] on div "File ET-2024 1095-C.pdf Mon Jan 27 2025 by Elneil Ian Tiu 68.88 KB" at bounding box center [802, 300] width 1086 height 39
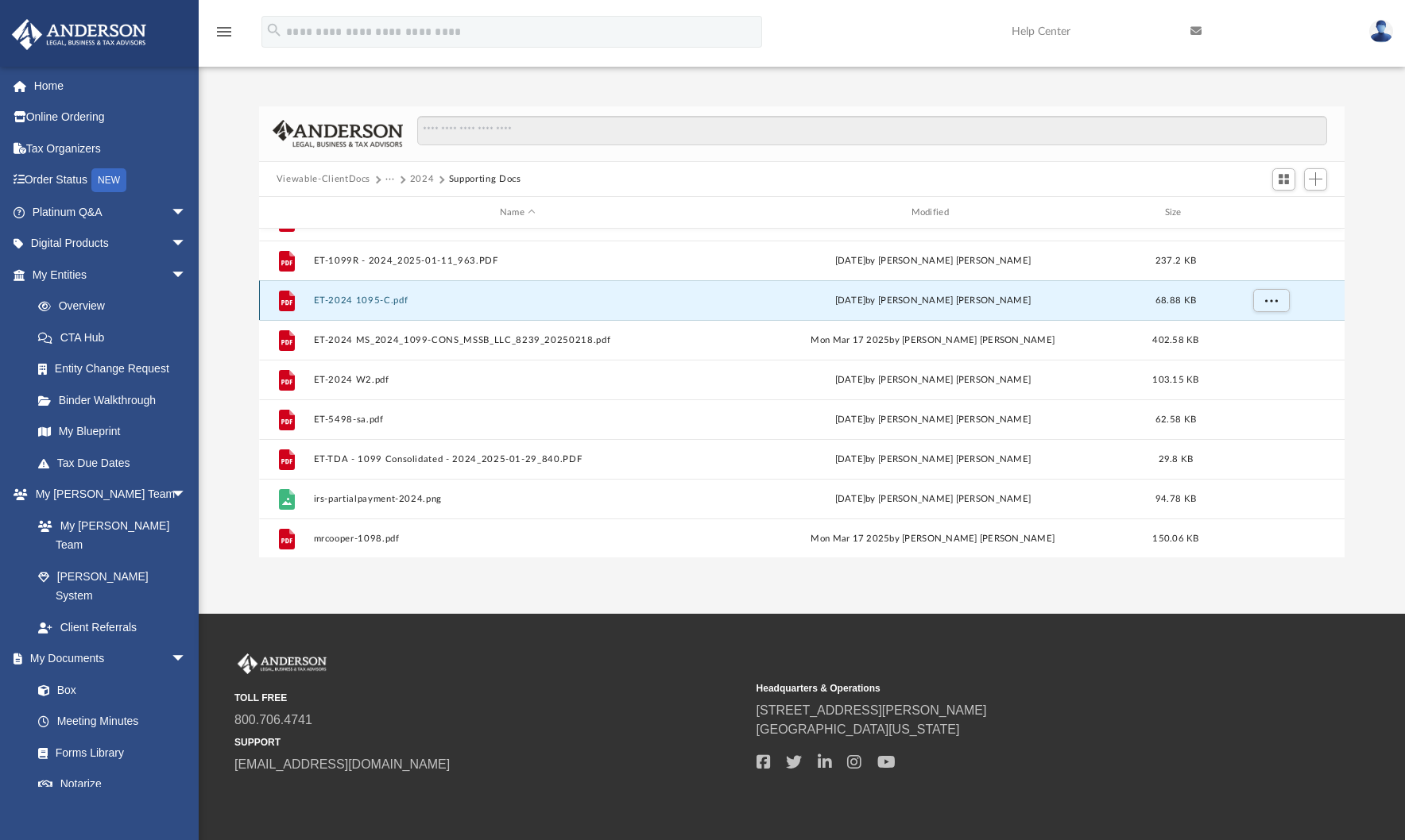
scroll to position [118, 0]
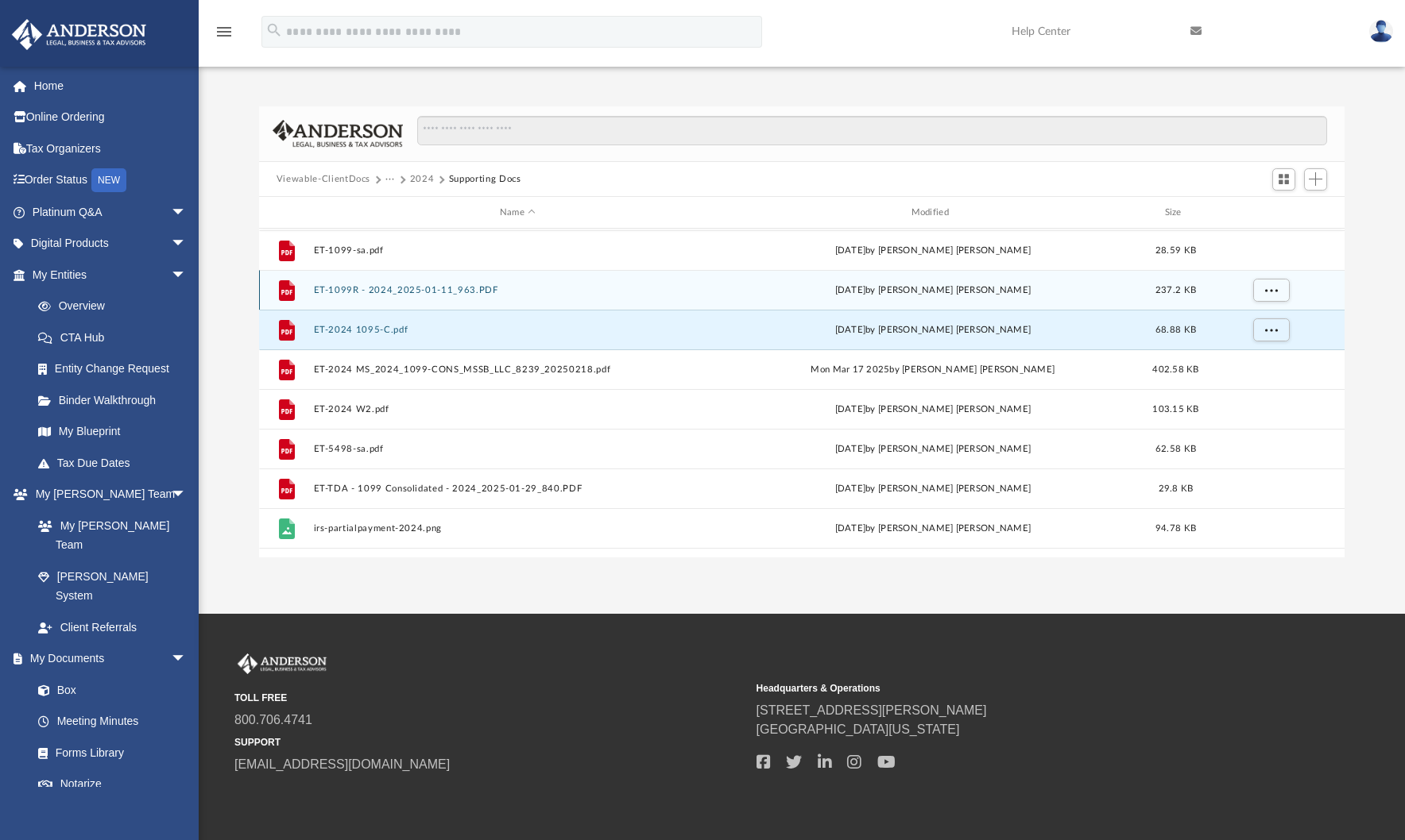
click at [430, 295] on div "File ET-1099R - 2024_2025-01-11_963.PDF Wed Jan 29 2025 by Elneil Ian Tiu 237.2…" at bounding box center [802, 289] width 1086 height 39
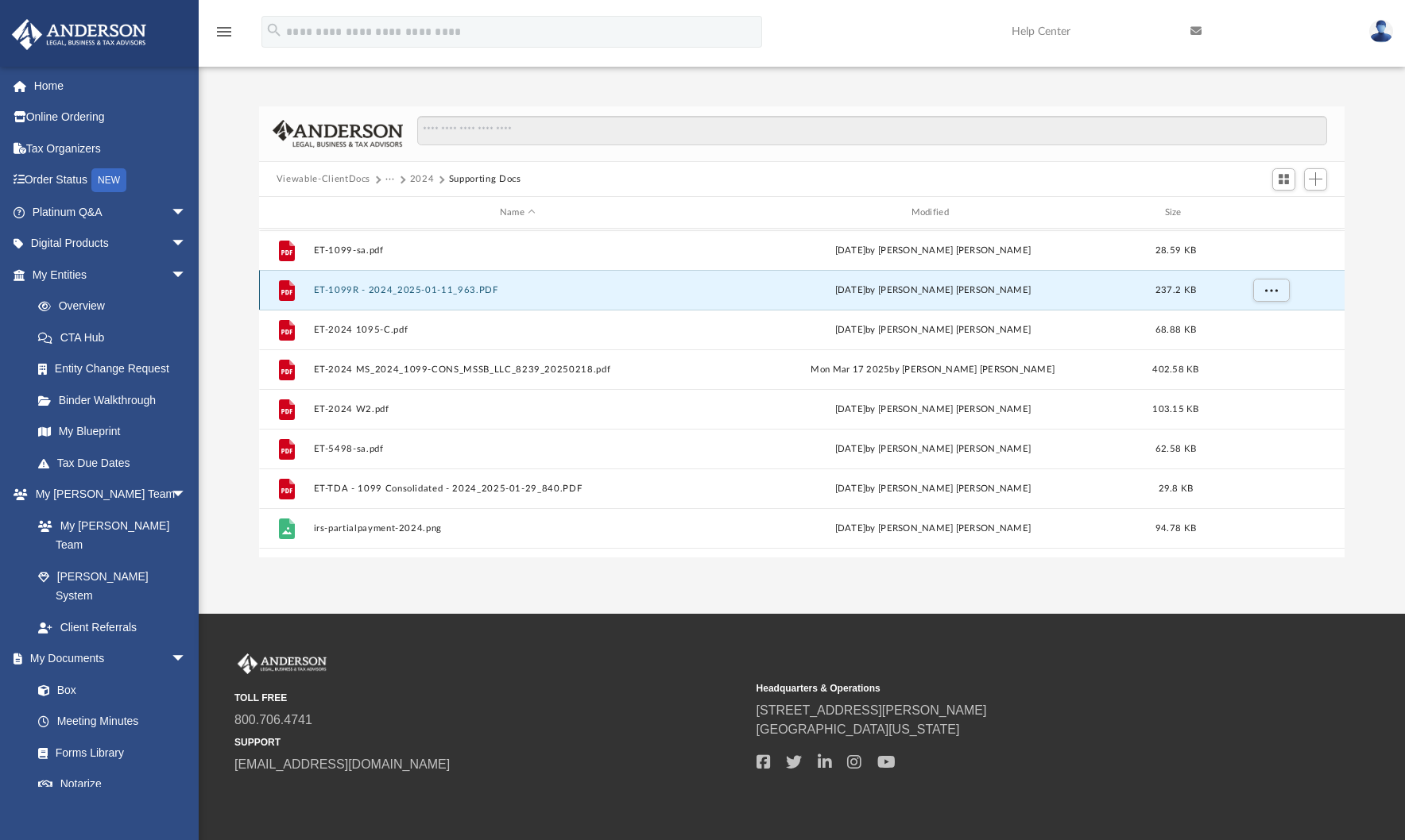
click at [430, 295] on div "File ET-1099R - 2024_2025-01-11_963.PDF Wed Jan 29 2025 by Elneil Ian Tiu 237.2…" at bounding box center [802, 289] width 1086 height 39
click at [807, 290] on div "Wed Jan 29 2025 by Elneil Ian Tiu" at bounding box center [933, 290] width 408 height 15
click at [1272, 291] on span "More options" at bounding box center [1270, 289] width 13 height 9
click at [350, 289] on button "ET-1099R - 2024_2025-01-11_963.PDF" at bounding box center [517, 290] width 408 height 11
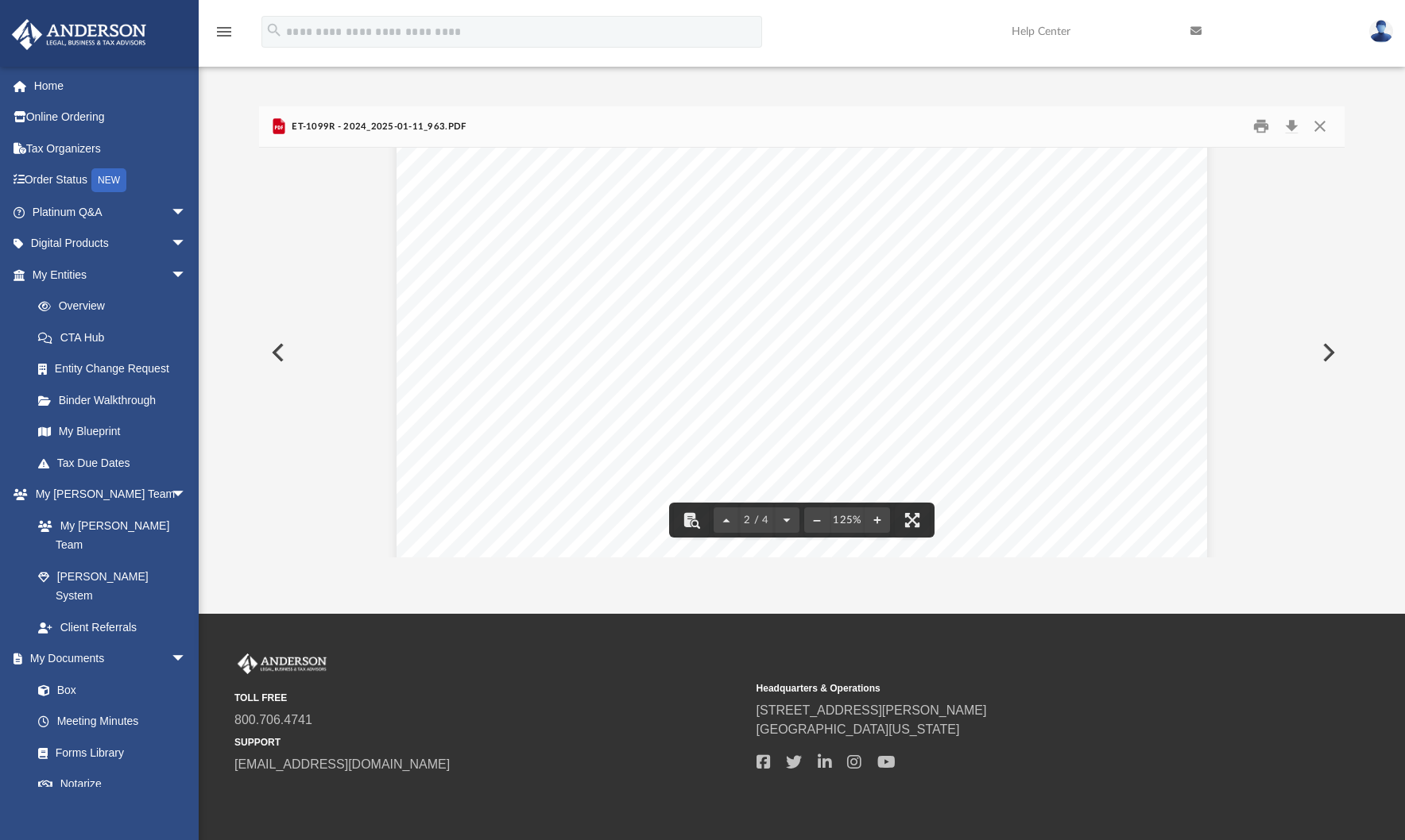
scroll to position [1167, 0]
click at [1324, 125] on button "Close" at bounding box center [1320, 127] width 28 height 25
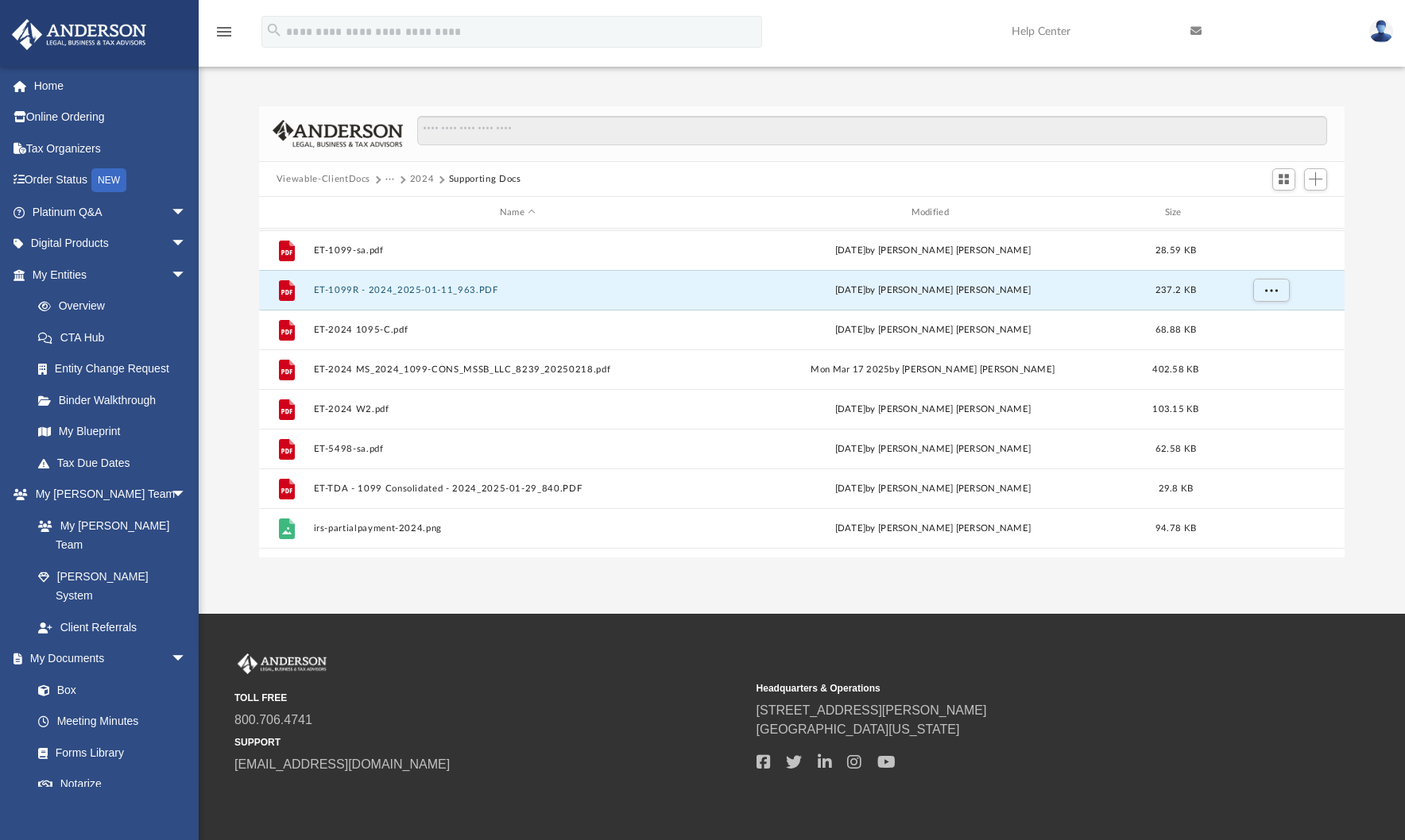
click at [232, 197] on div "Difficulty viewing your box folder? You can also access your account directly o…" at bounding box center [801, 332] width 1207 height 452
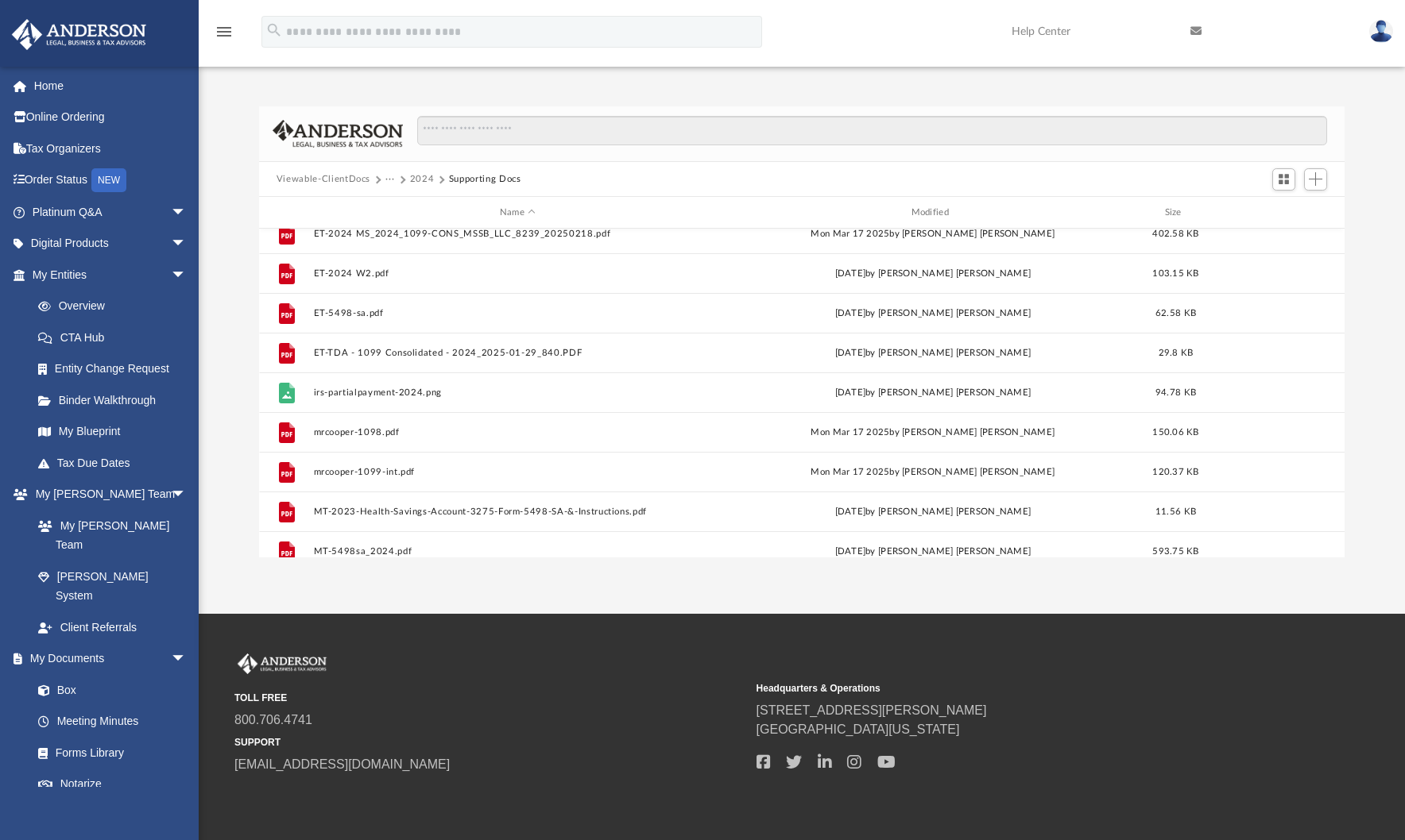
scroll to position [0, 0]
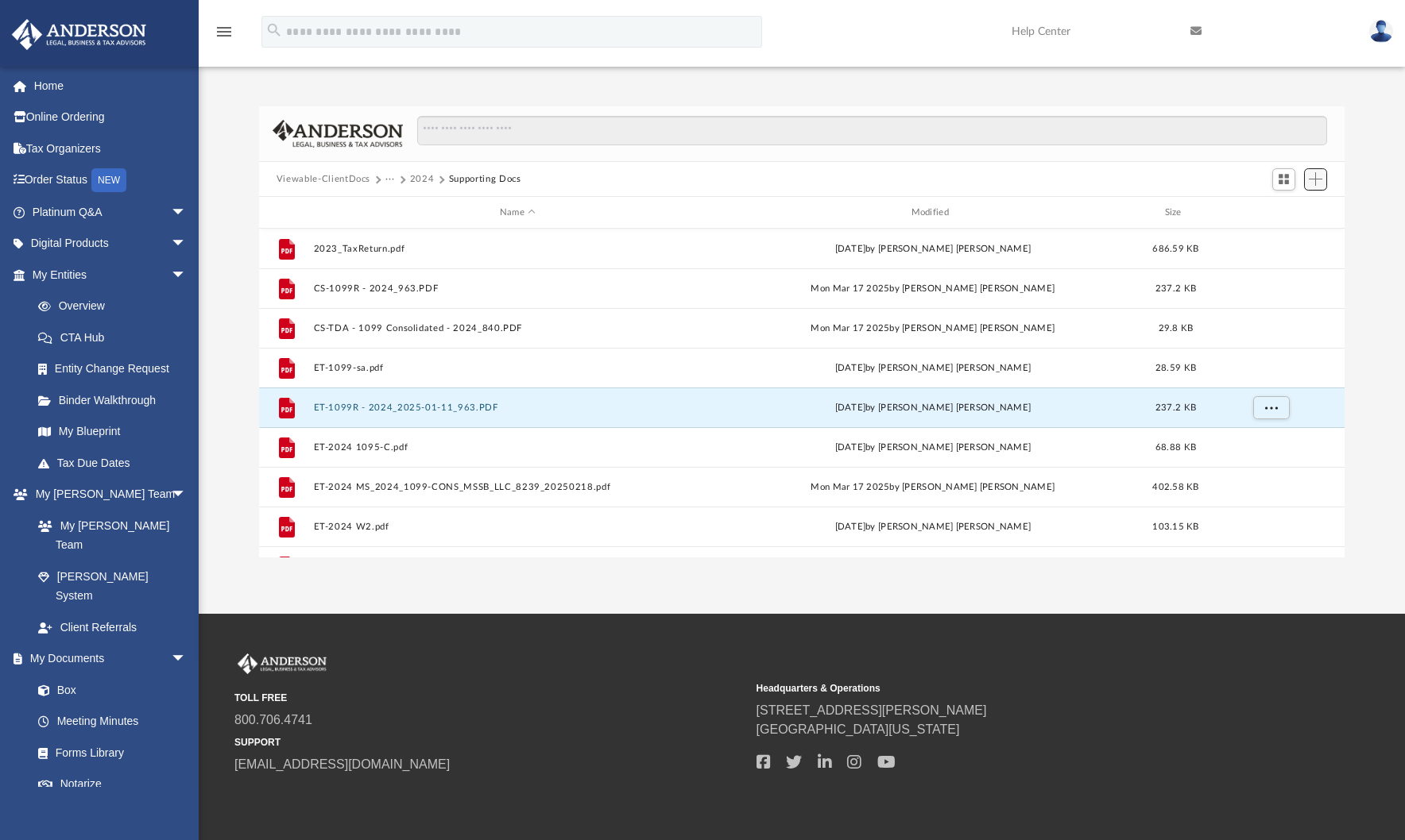
click at [1319, 178] on span "Add" at bounding box center [1316, 180] width 14 height 14
click at [1295, 216] on li "Upload" at bounding box center [1293, 211] width 51 height 17
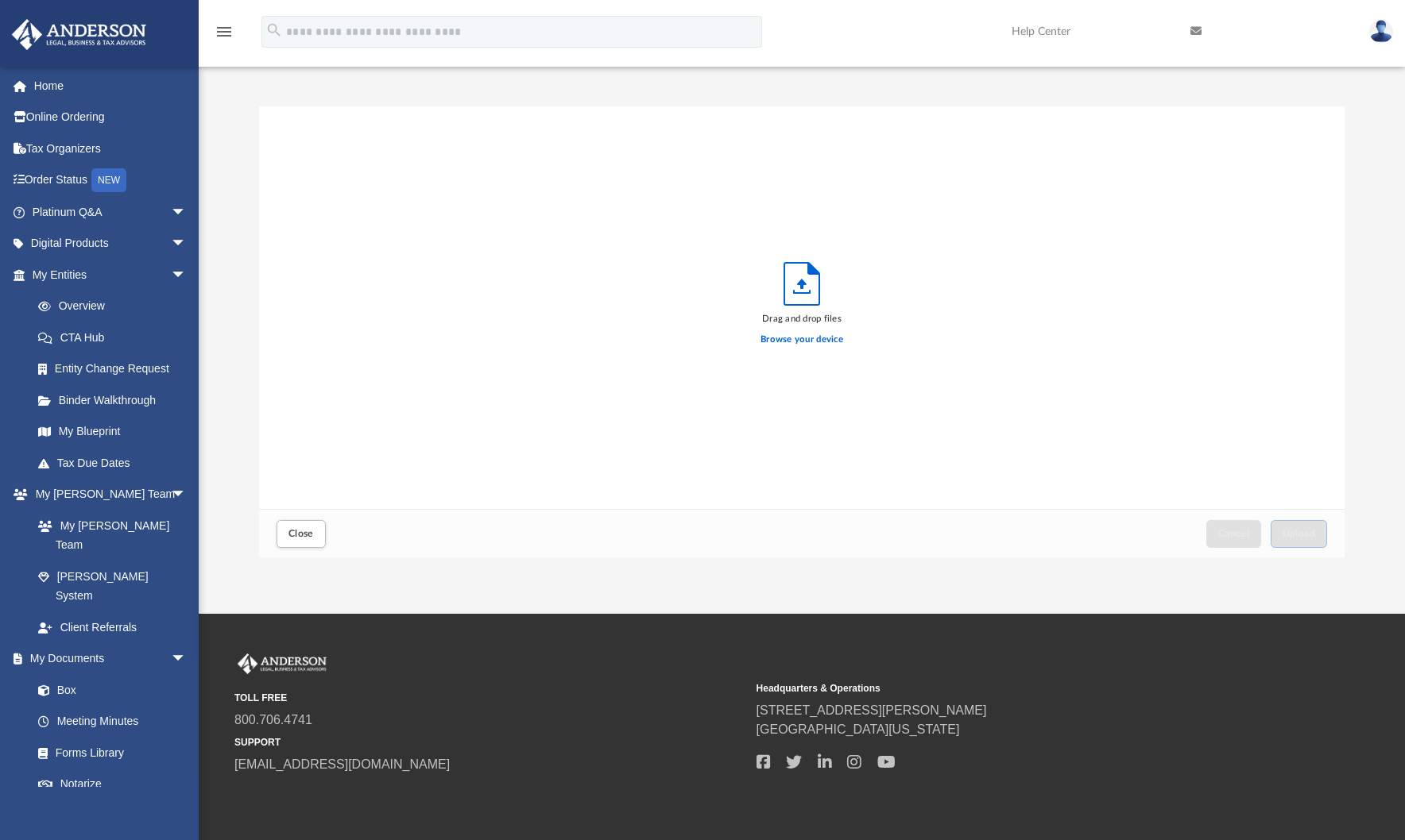
scroll to position [391, 1074]
click at [821, 343] on label "Browse your device" at bounding box center [802, 340] width 82 height 15
click at [0, 0] on input "Browse your device" at bounding box center [0, 0] width 0 height 0
click at [1319, 539] on button "Upload" at bounding box center [1299, 534] width 57 height 27
click at [285, 532] on button "Close" at bounding box center [301, 534] width 49 height 27
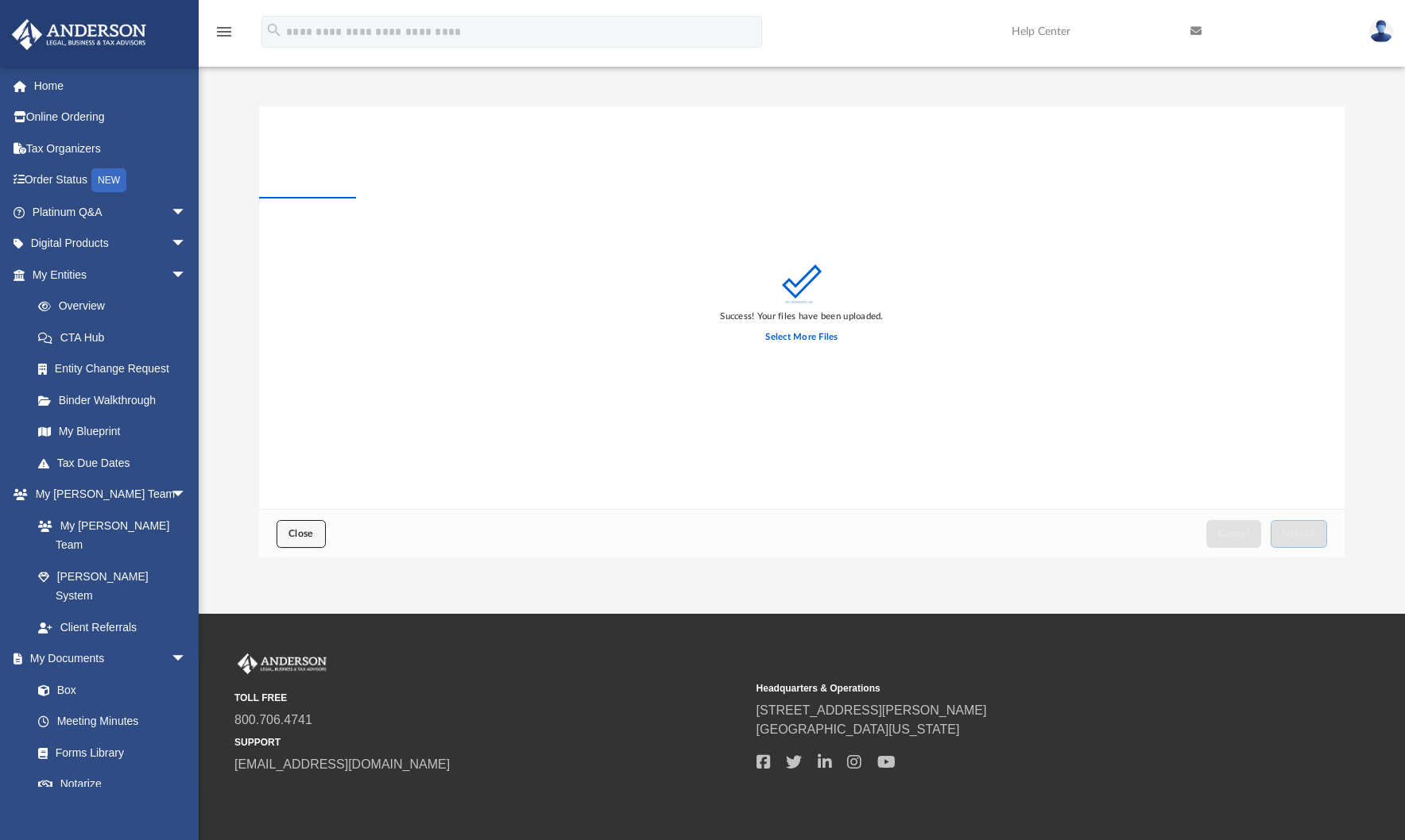
click at [289, 531] on span "Close" at bounding box center [301, 534] width 26 height 10
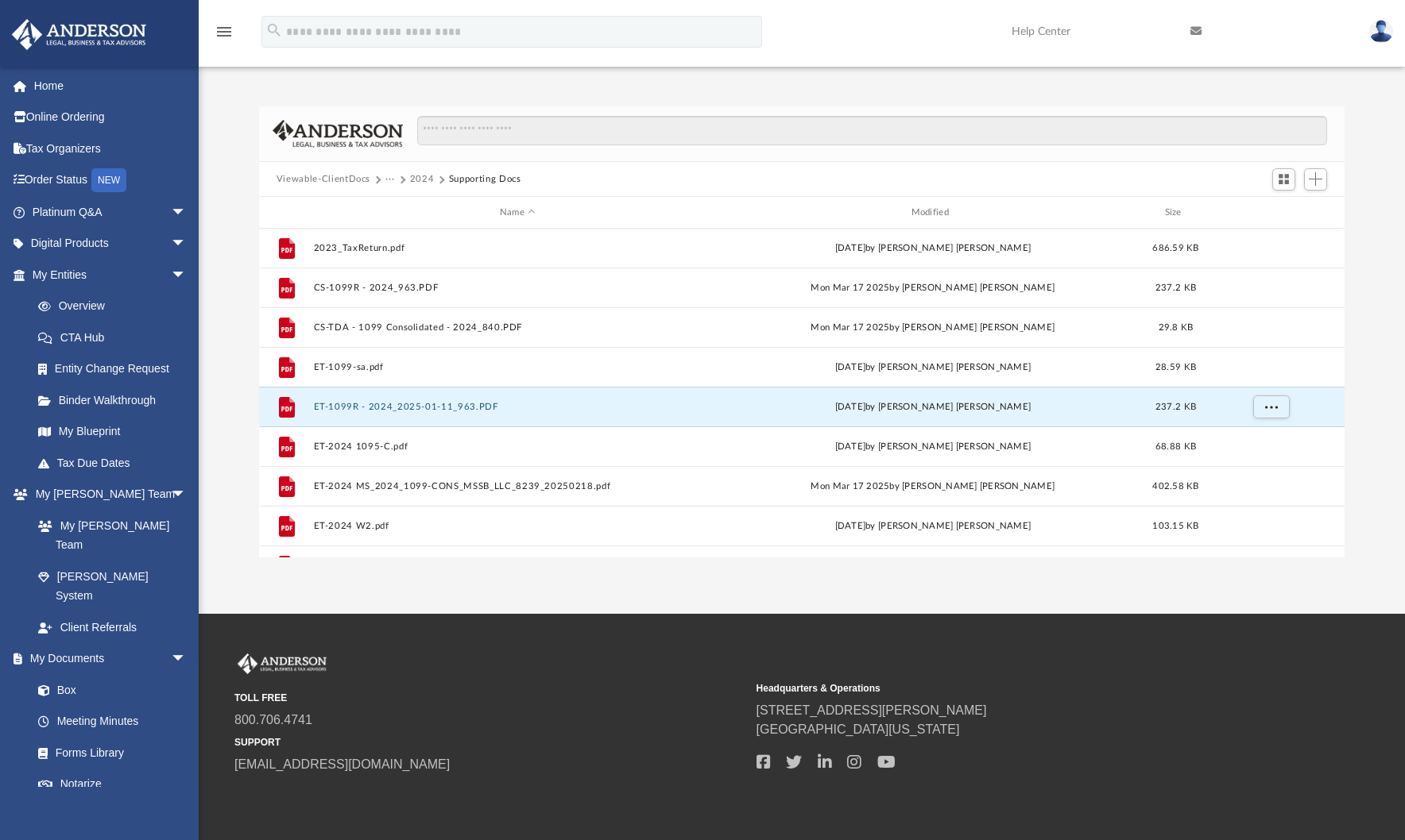
scroll to position [0, 0]
click at [942, 215] on div "Modified" at bounding box center [932, 213] width 408 height 15
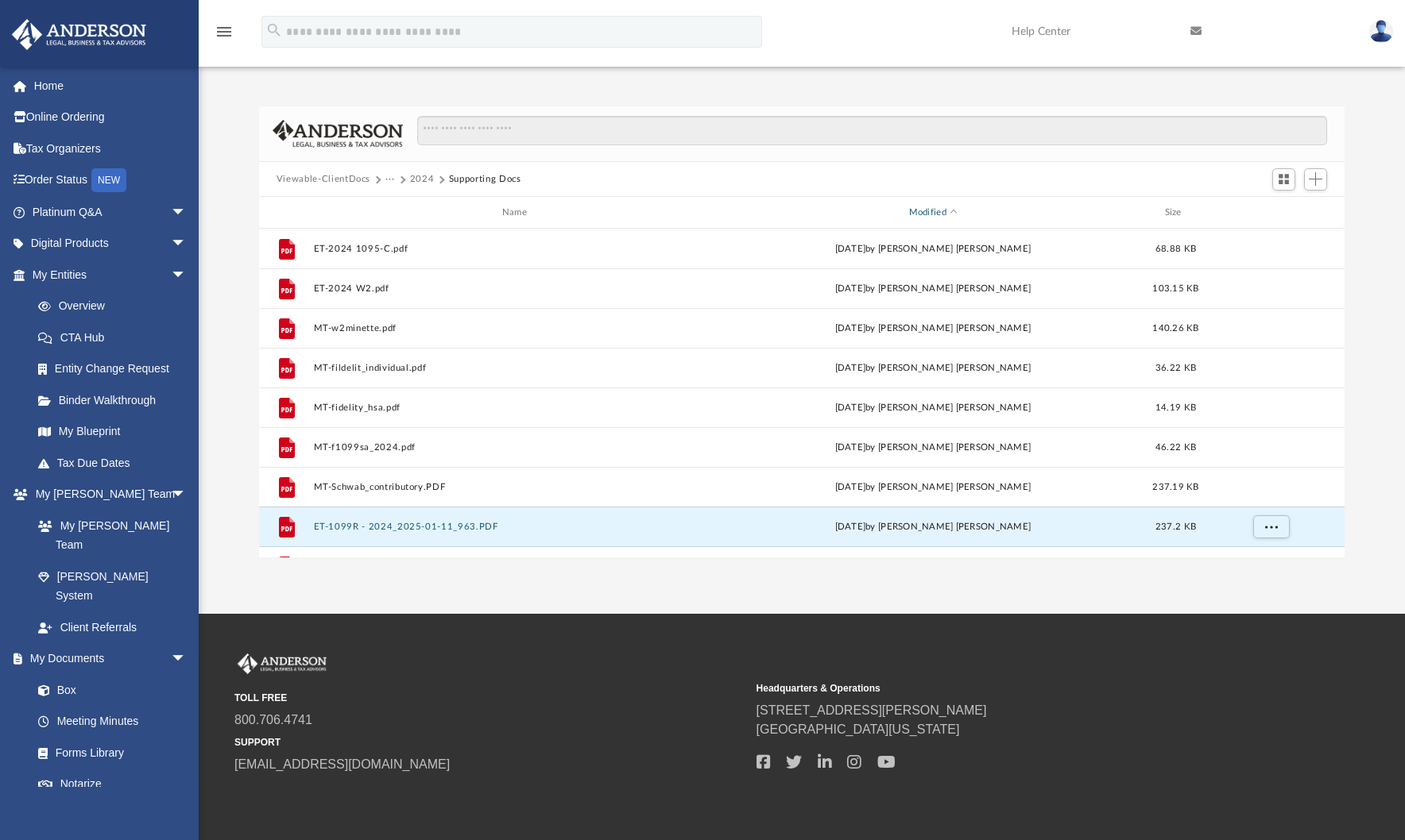
click at [941, 214] on div "Modified" at bounding box center [932, 213] width 408 height 15
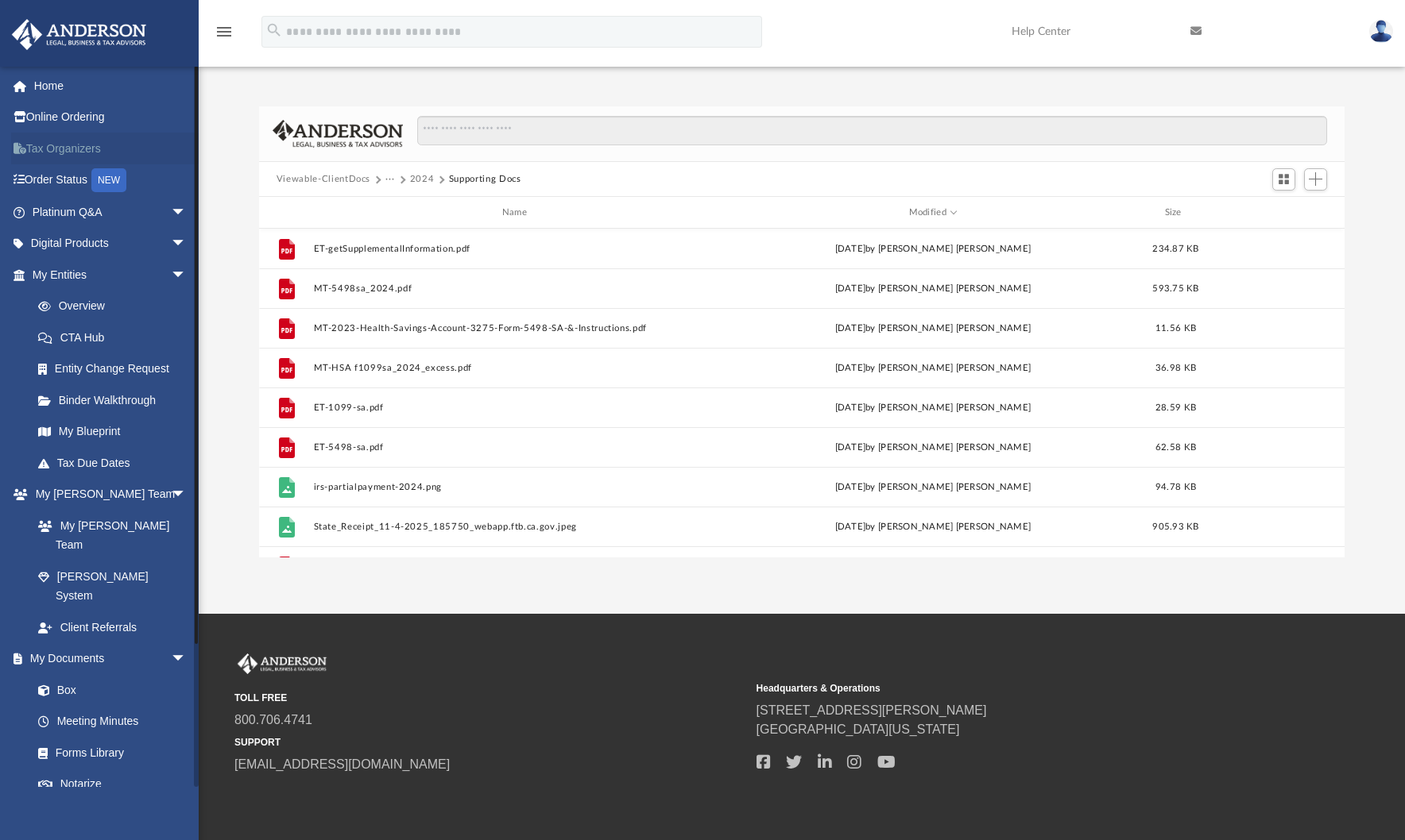
click at [102, 150] on link "Tax Organizers" at bounding box center [110, 148] width 199 height 31
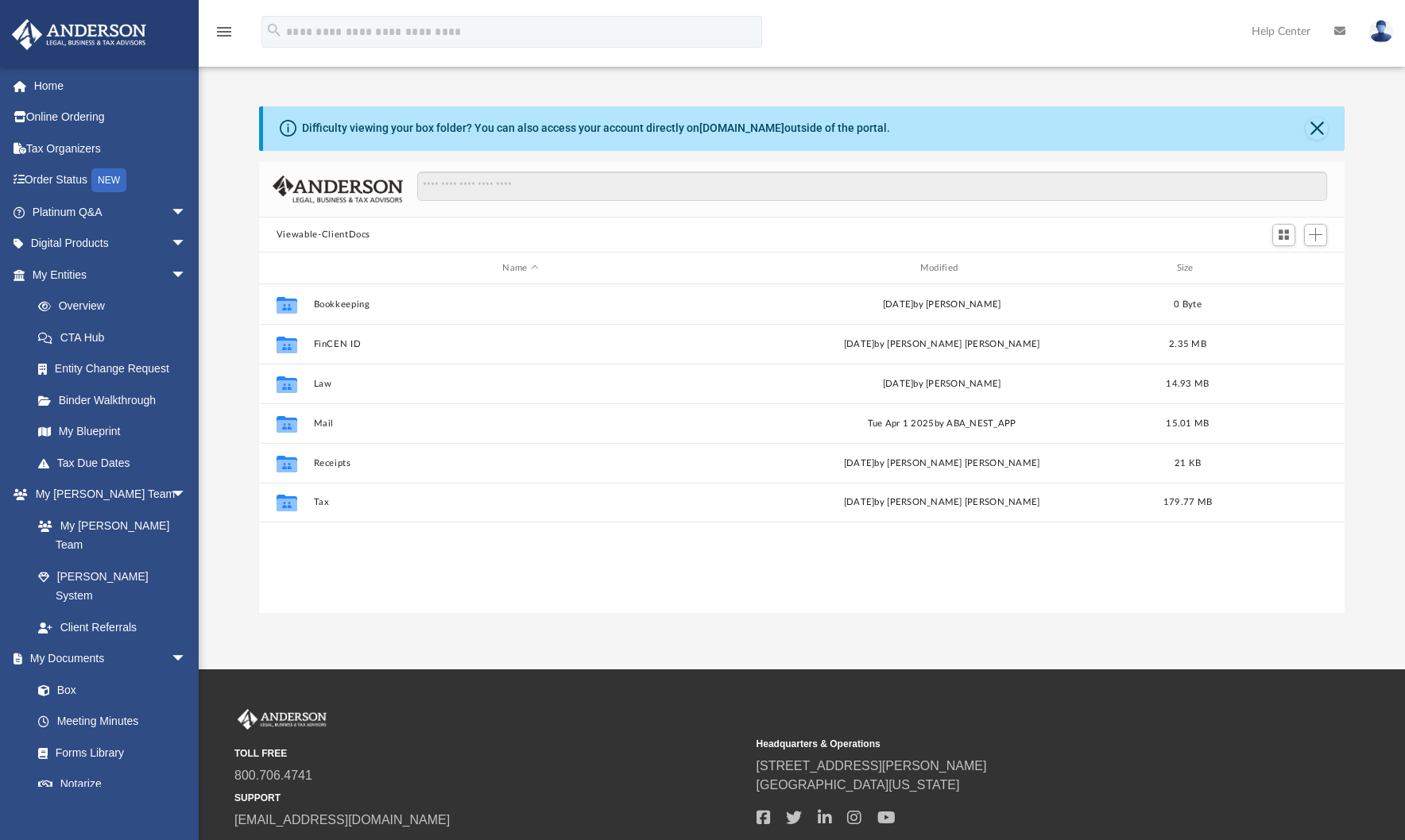
scroll to position [349, 1074]
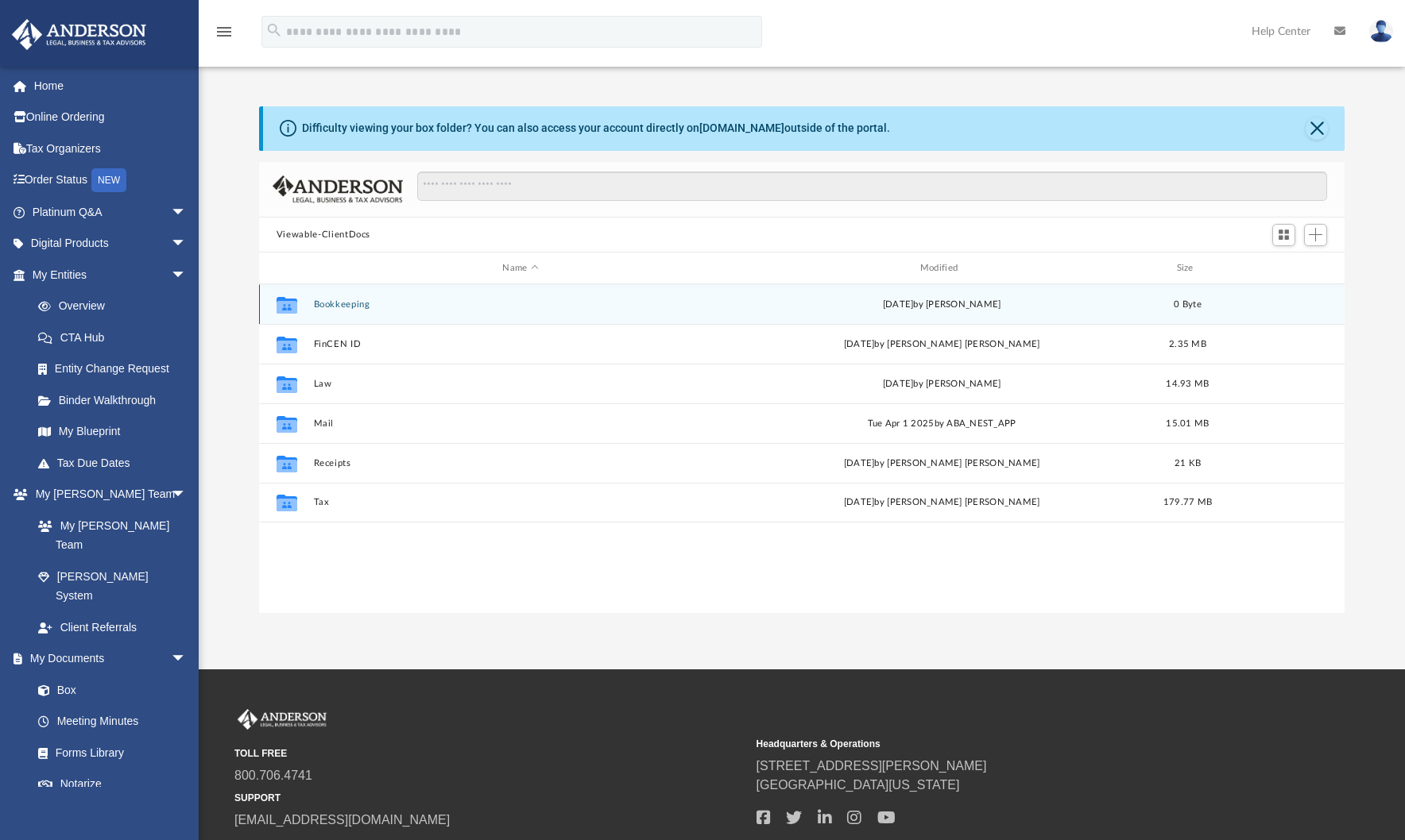
click at [351, 304] on button "Bookkeeping" at bounding box center [520, 304] width 414 height 11
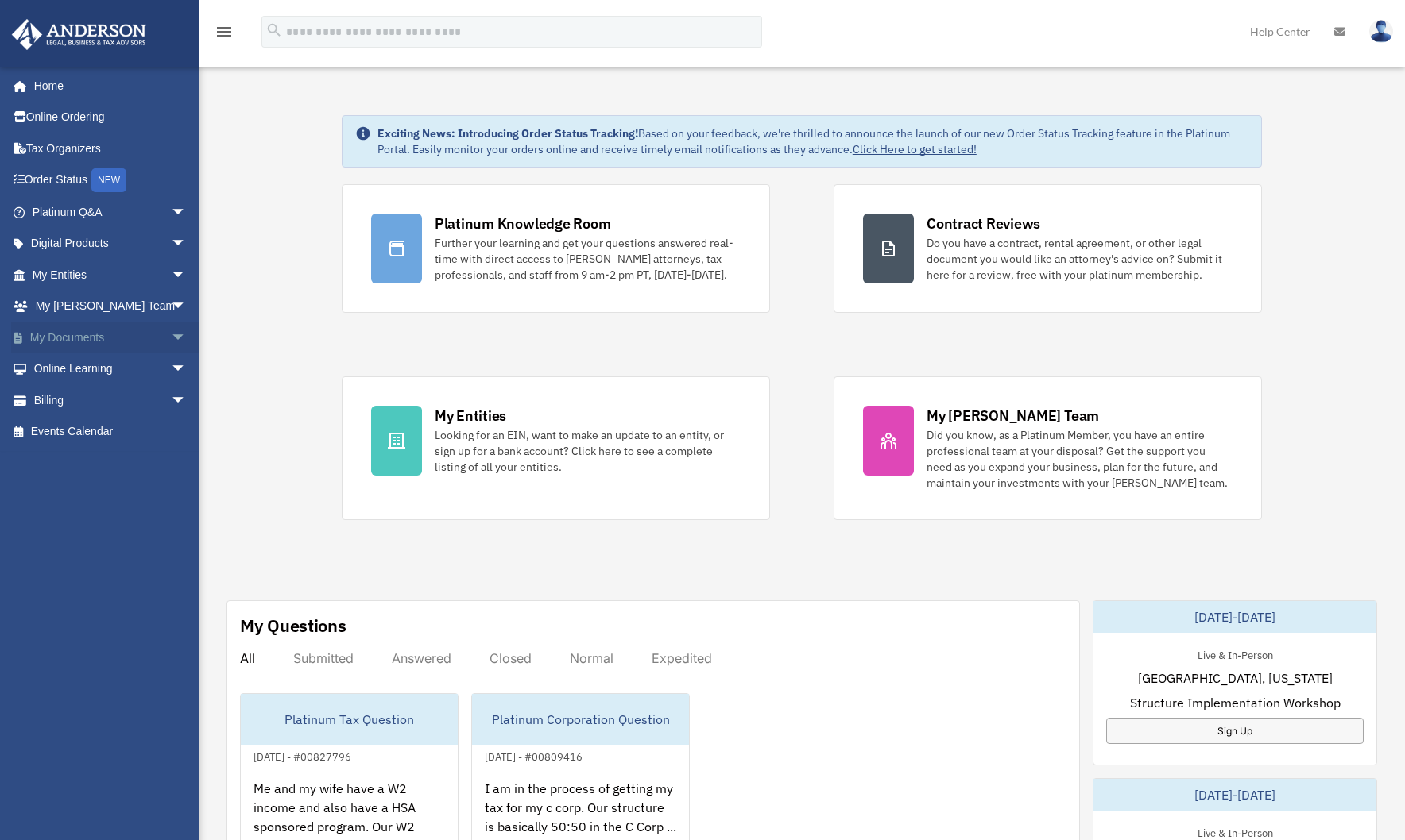
click at [171, 340] on span "arrow_drop_down" at bounding box center [187, 338] width 31 height 32
click at [68, 369] on link "Box" at bounding box center [117, 369] width 189 height 31
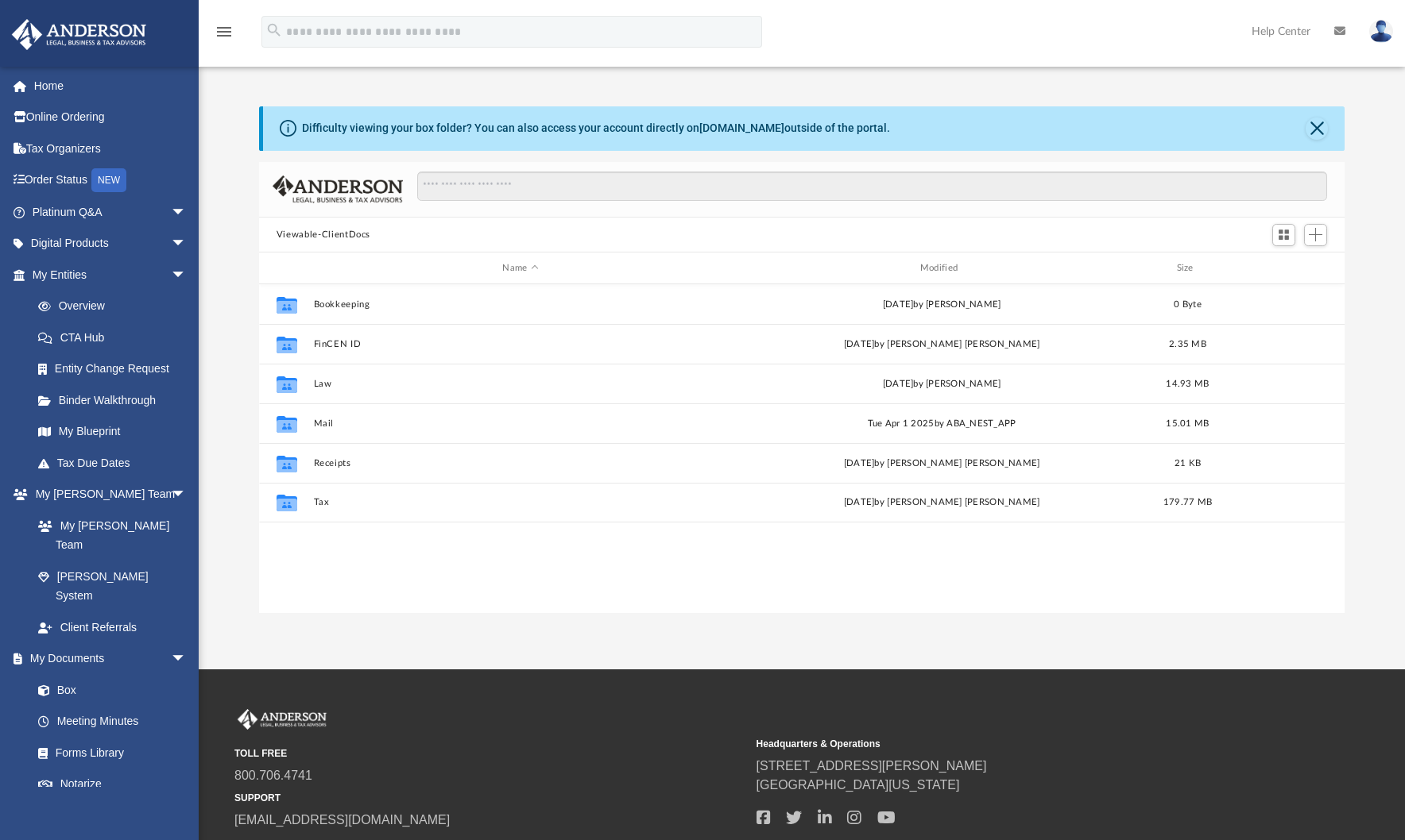
scroll to position [349, 1074]
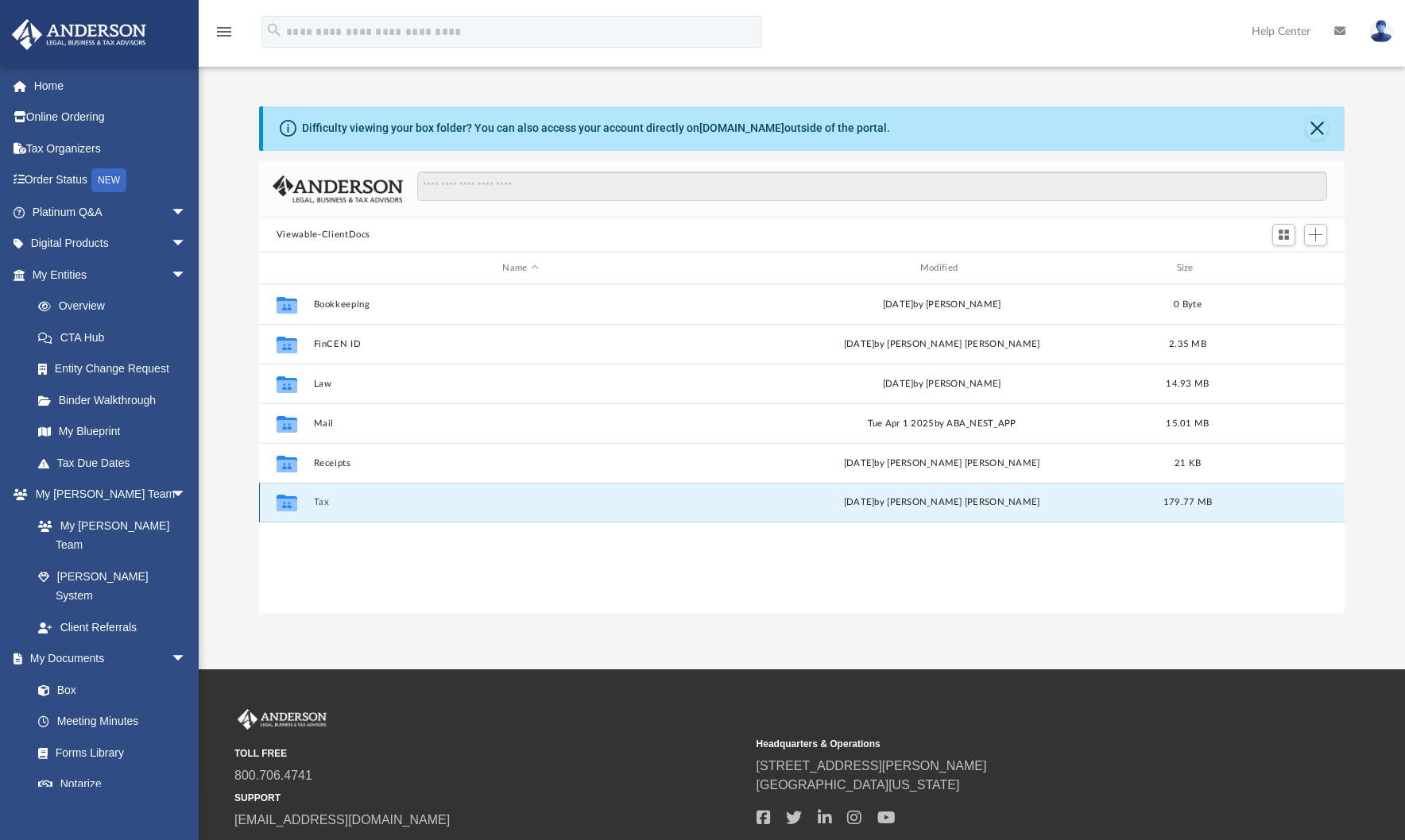
click at [319, 505] on button "Tax" at bounding box center [520, 503] width 414 height 11
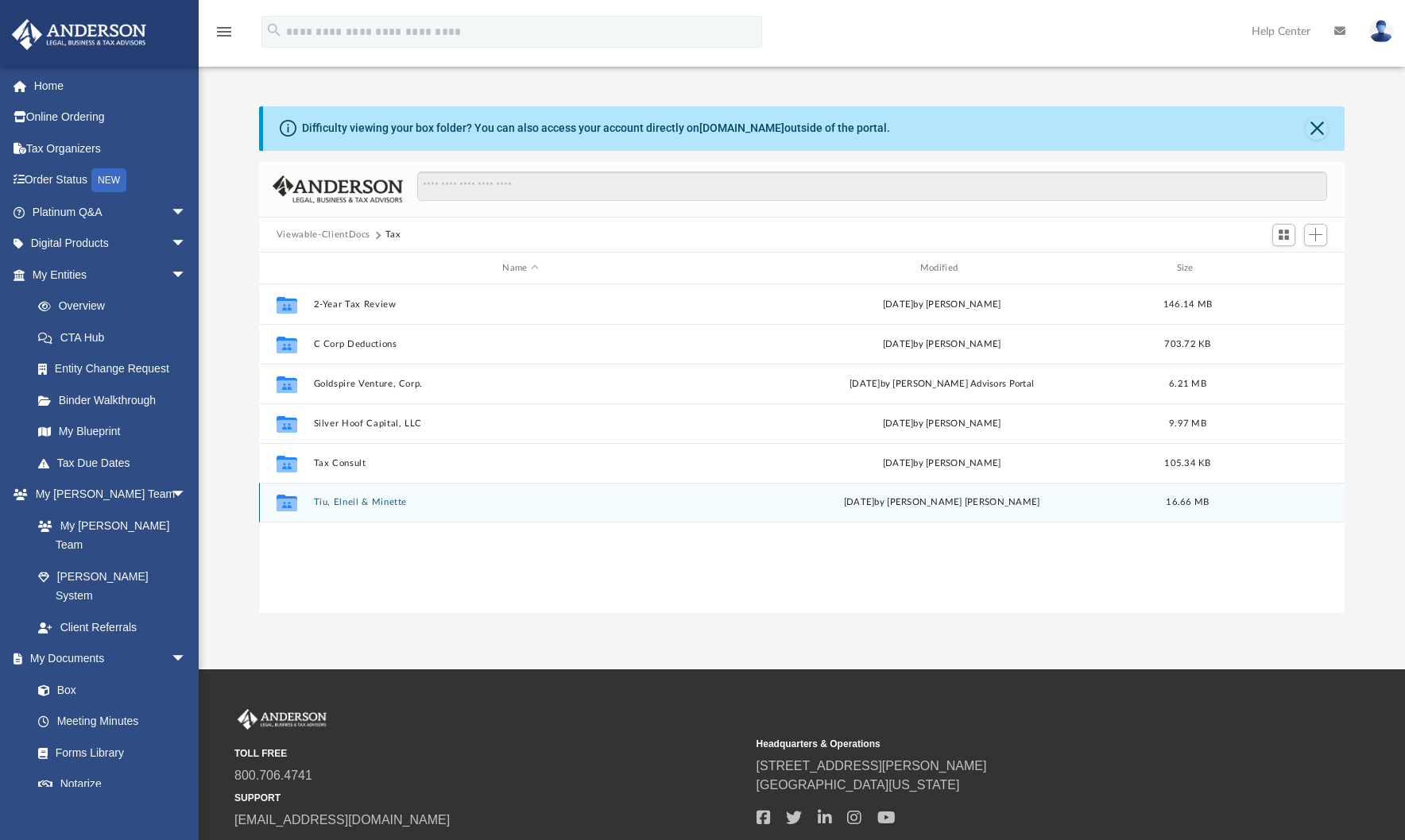
click at [379, 503] on button "Tiu, Elneil & Minette" at bounding box center [520, 503] width 414 height 11
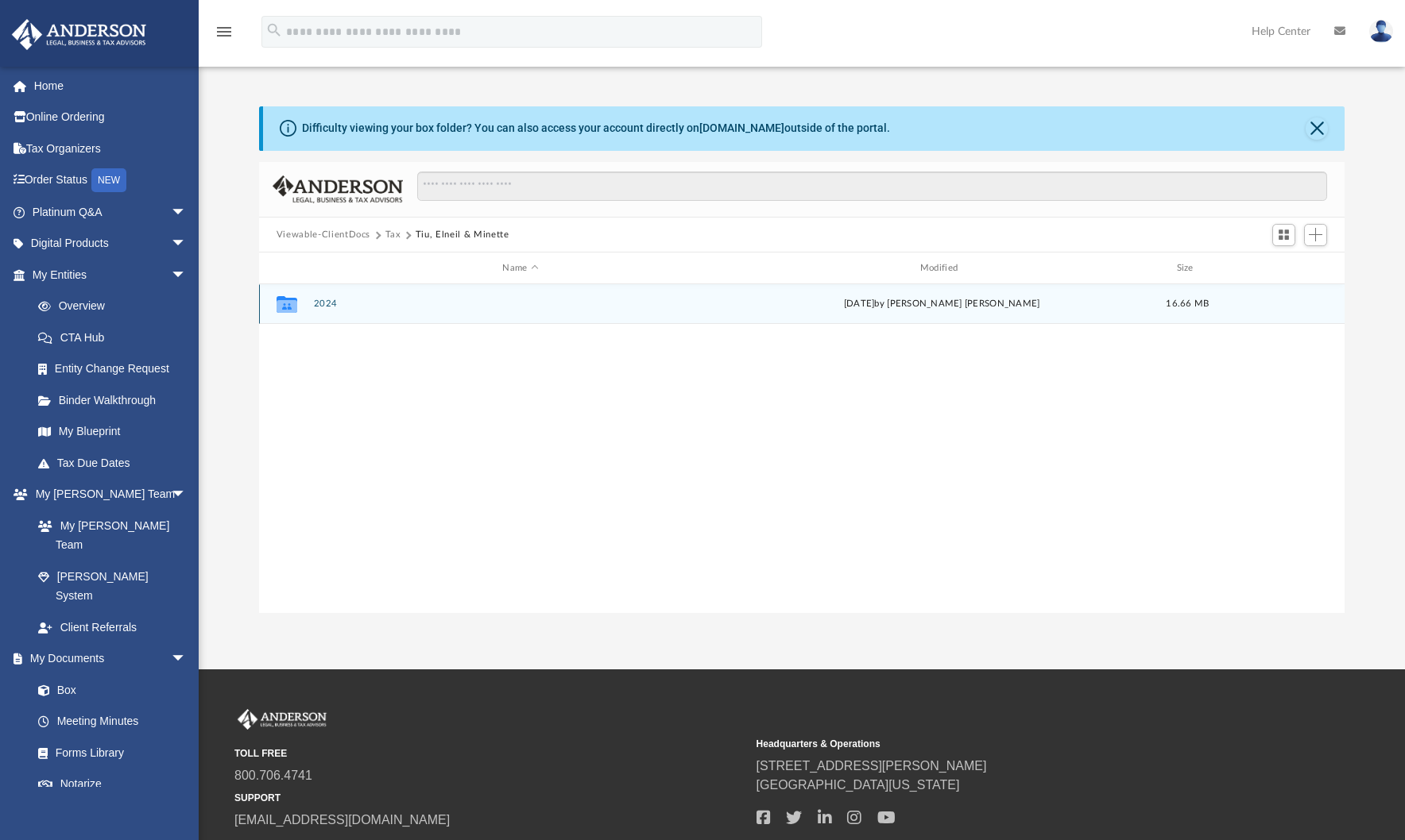
click at [327, 308] on button "2024" at bounding box center [520, 304] width 414 height 11
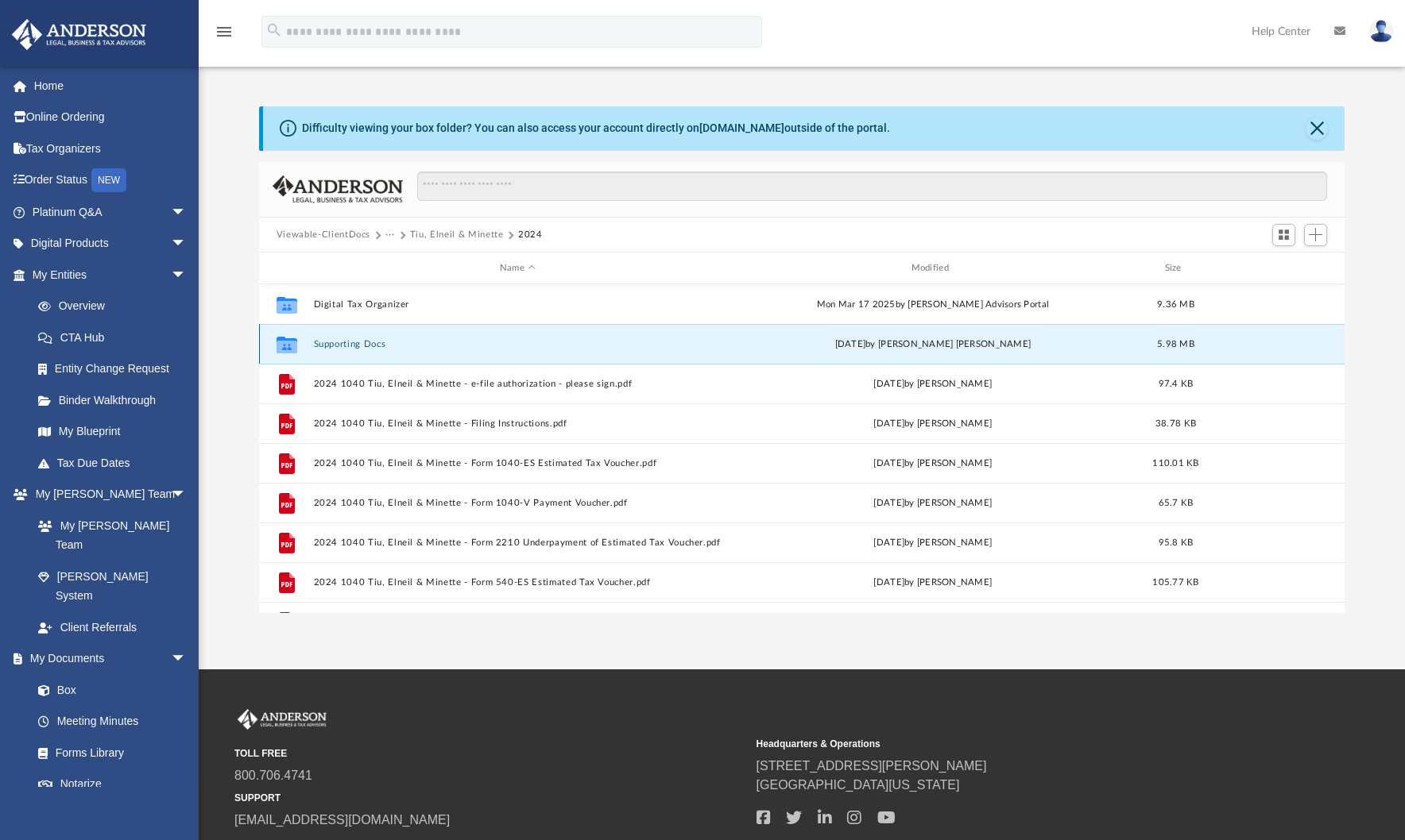
click at [374, 345] on button "Supporting Docs" at bounding box center [517, 344] width 408 height 11
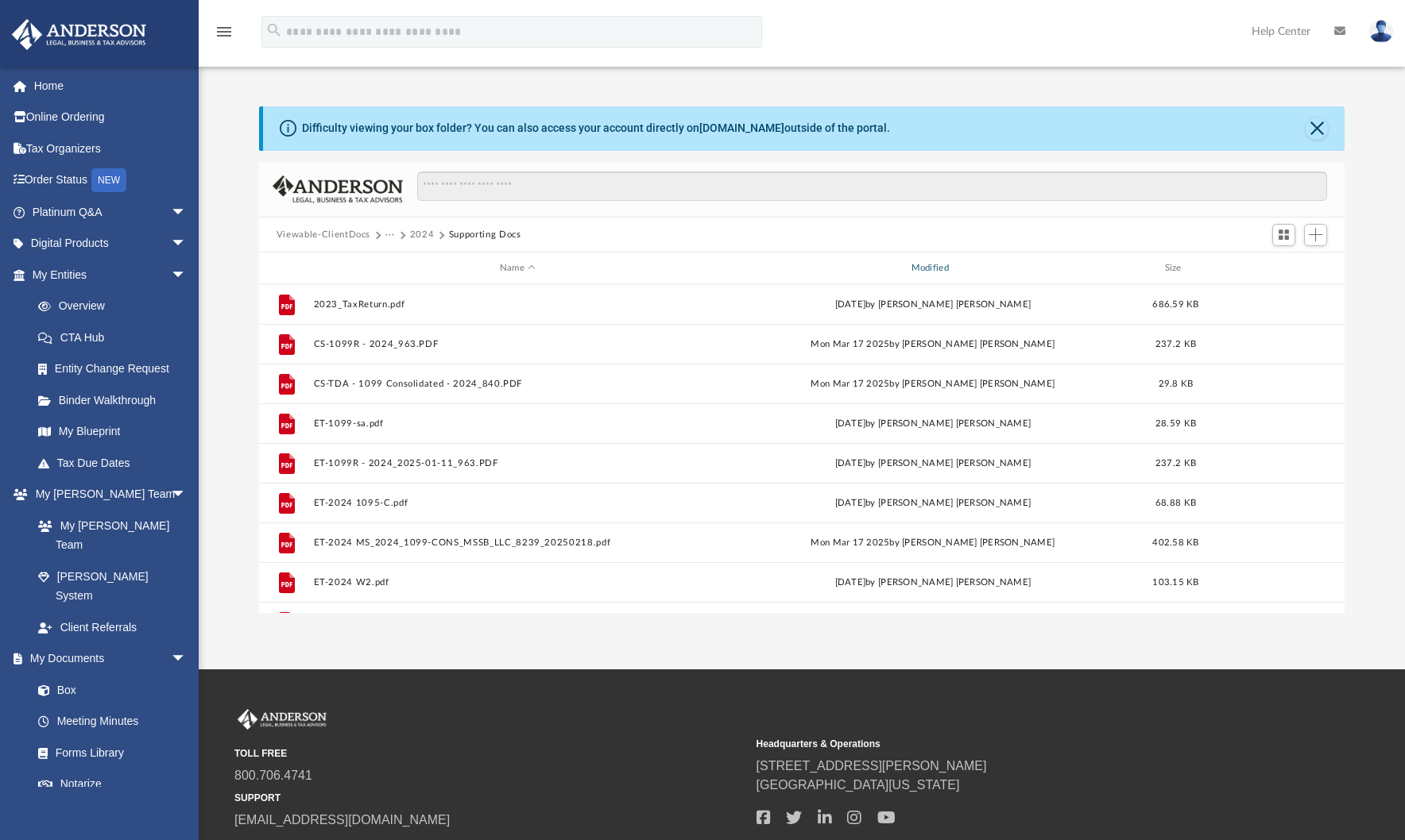
click at [930, 270] on div "Modified" at bounding box center [932, 268] width 408 height 15
click at [932, 269] on div "Modified" at bounding box center [932, 268] width 408 height 15
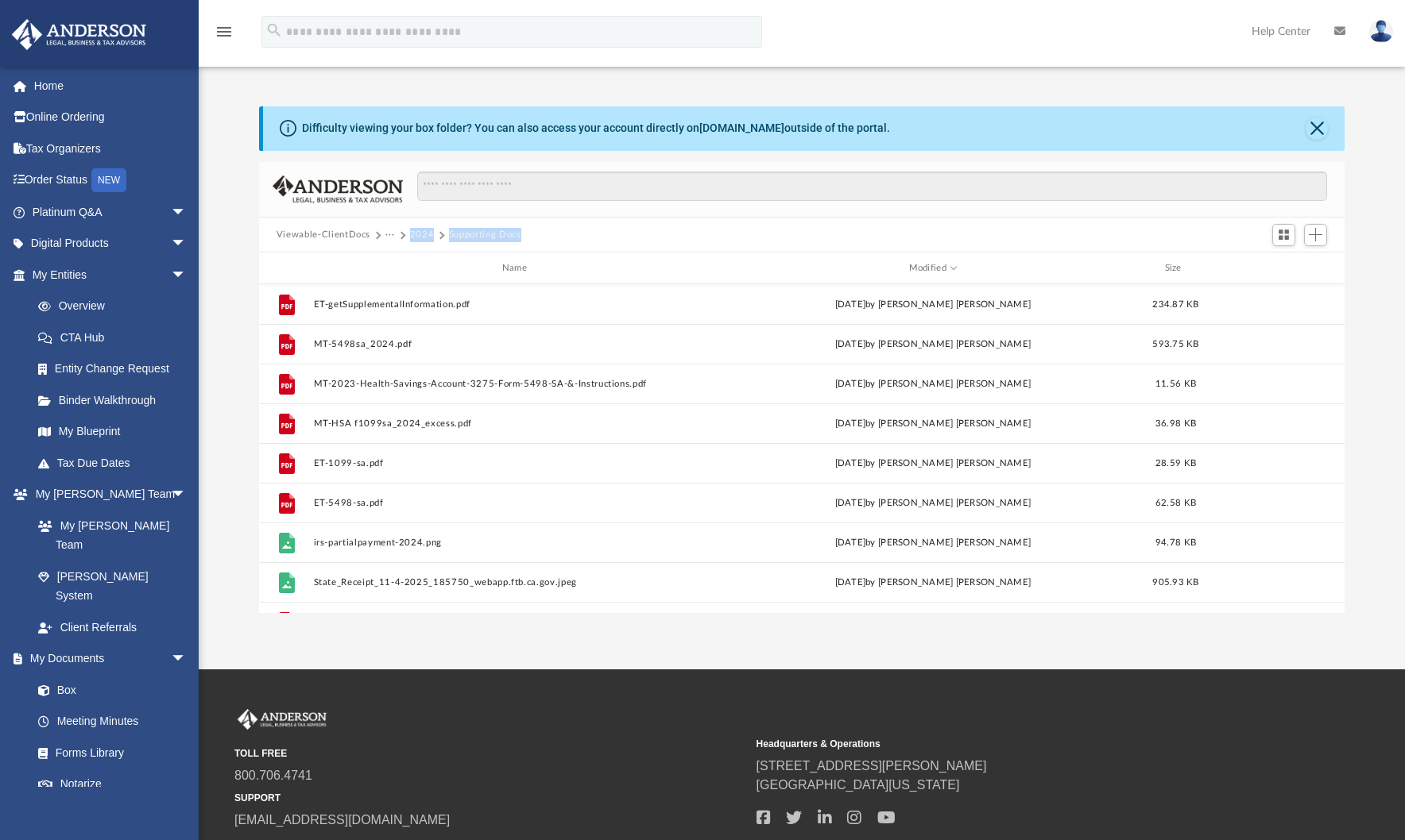
drag, startPoint x: 547, startPoint y: 236, endPoint x: 440, endPoint y: 241, distance: 107.1
click at [406, 237] on div "Viewable-ClientDocs ··· 2024 Supporting Docs" at bounding box center [802, 236] width 1086 height 35
